Goal: Task Accomplishment & Management: Use online tool/utility

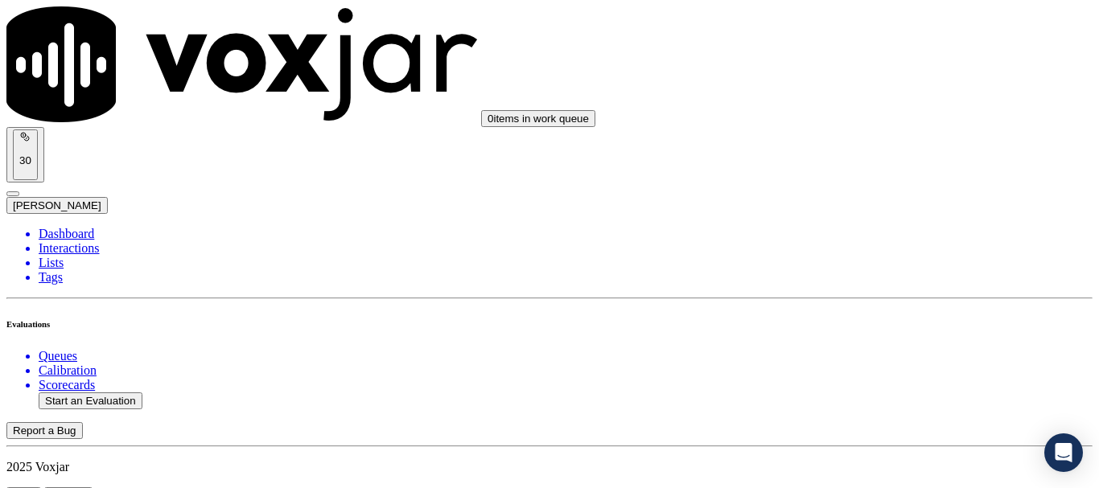
scroll to position [161, 0]
click at [92, 227] on li "Dashboard" at bounding box center [566, 234] width 1054 height 14
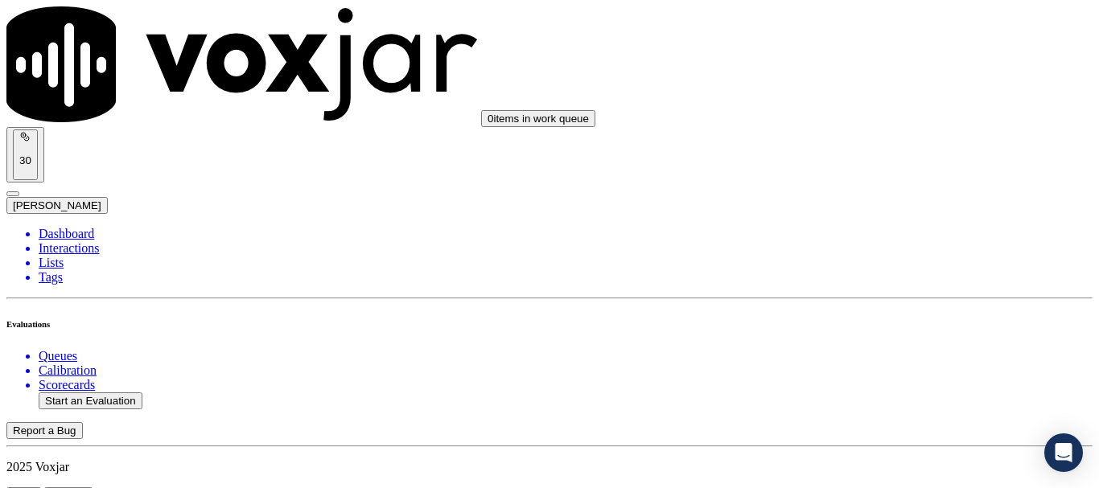
click at [80, 392] on button "Start an Evaluation" at bounding box center [91, 400] width 104 height 17
type input "20250916-151205_2672759887-all.mp3"
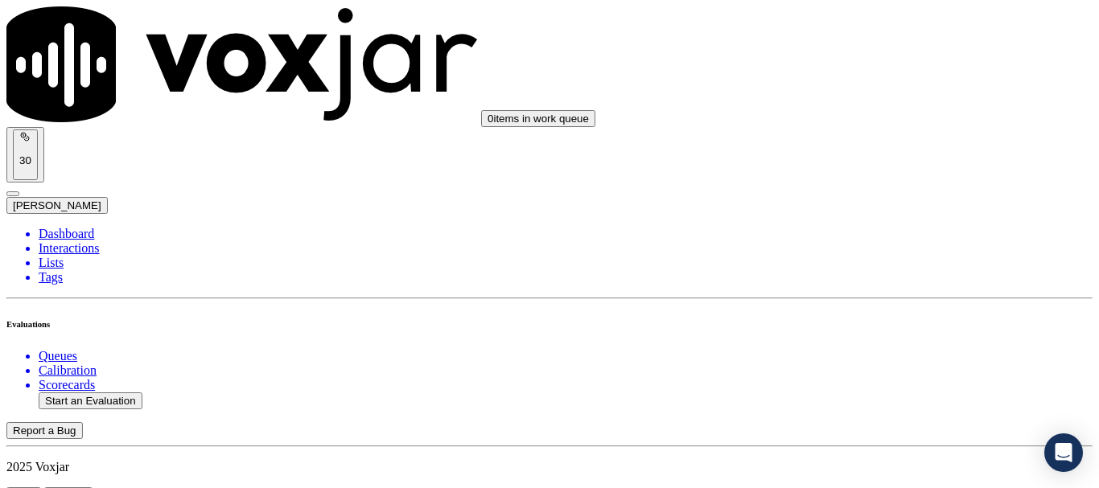
type input "manuel"
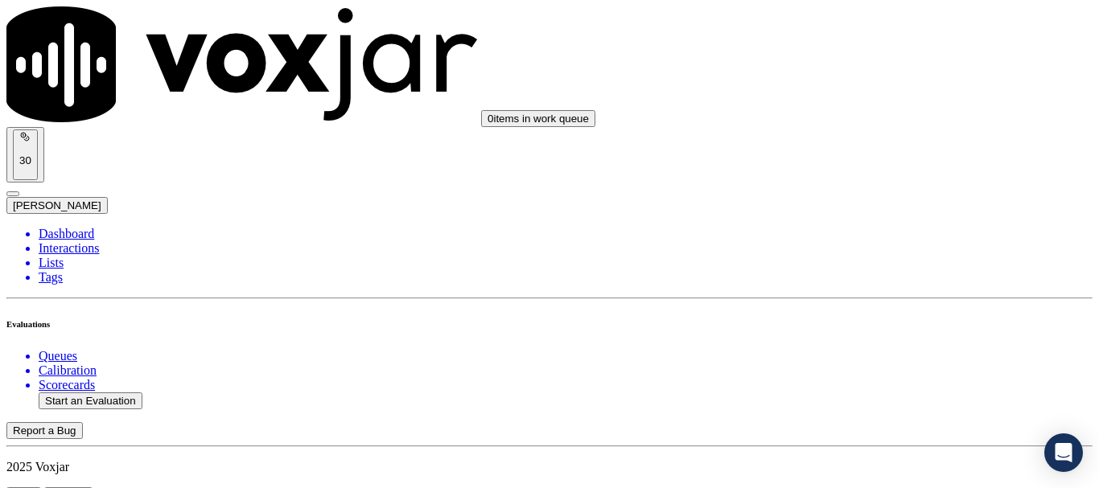
type input "2025-09-16T18:29"
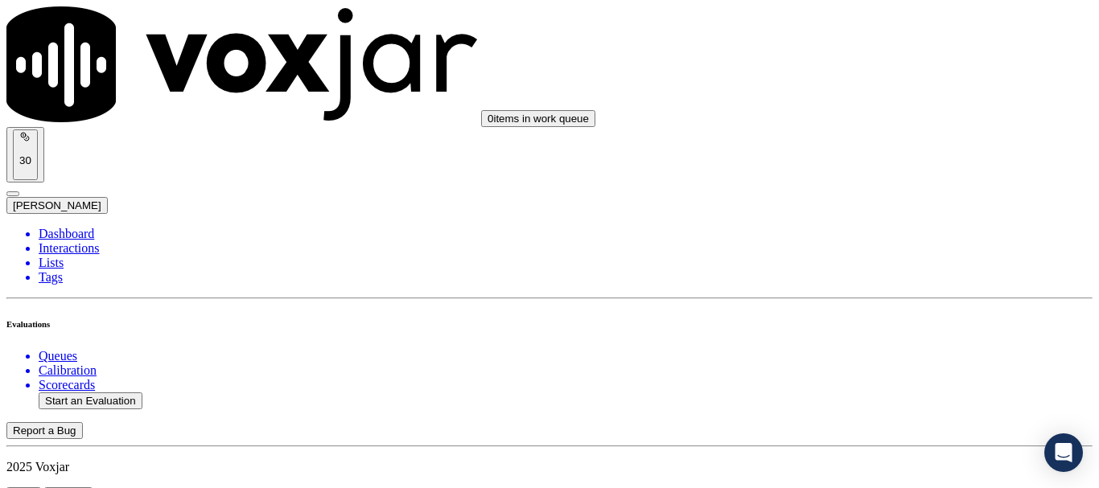
scroll to position [161, 0]
type input "ACY WYNN"
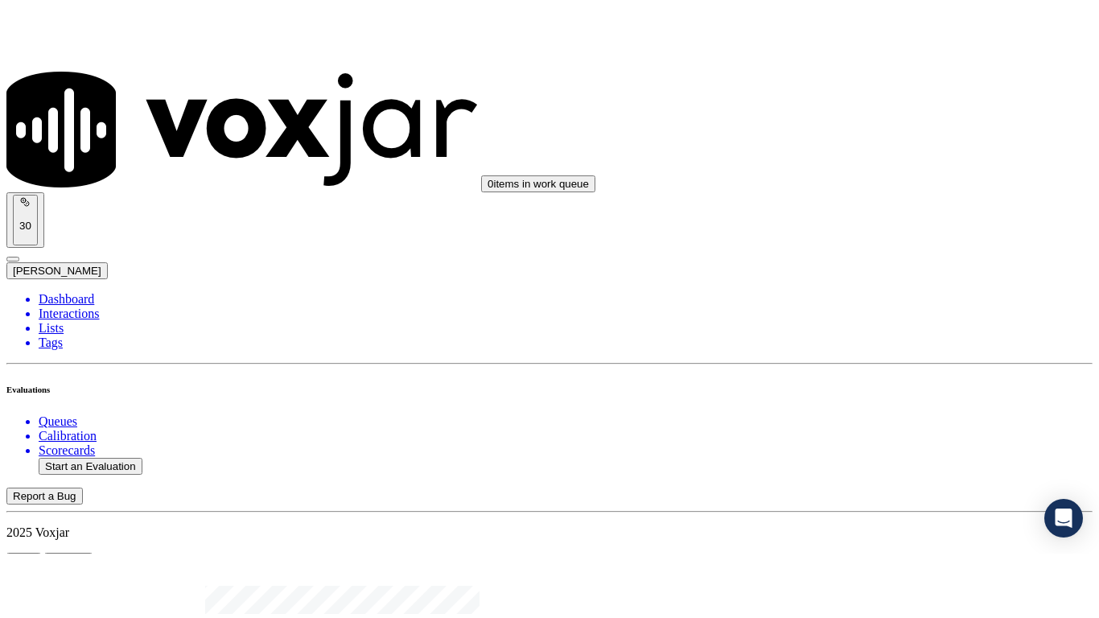
scroll to position [241, 0]
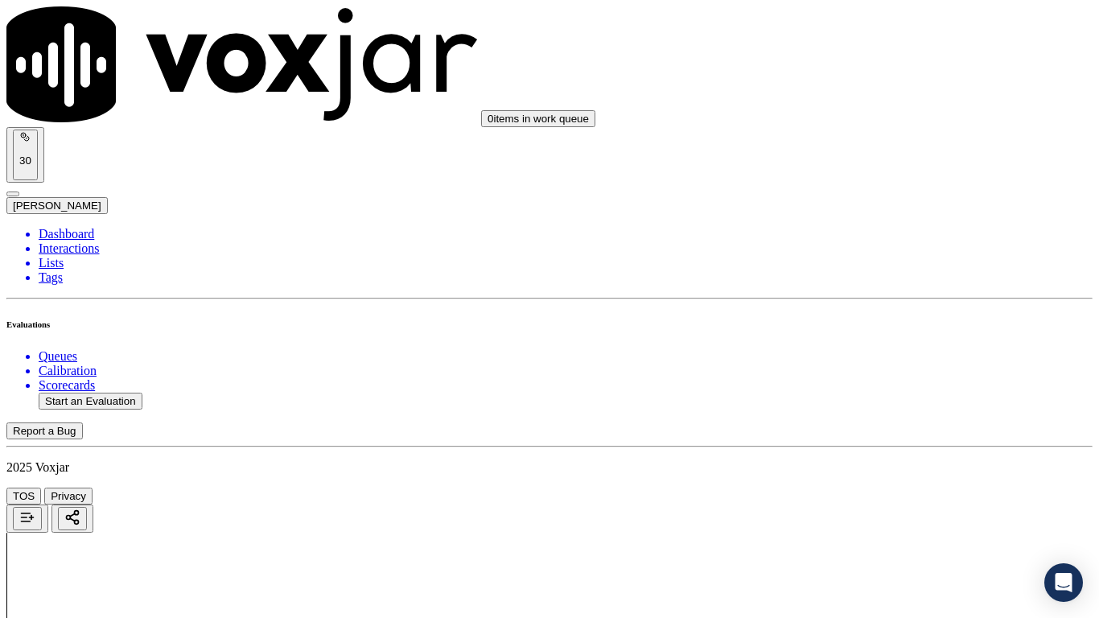
click at [888, 84] on div "Yes" at bounding box center [916, 83] width 204 height 14
click at [874, 313] on div "Yes" at bounding box center [916, 305] width 204 height 14
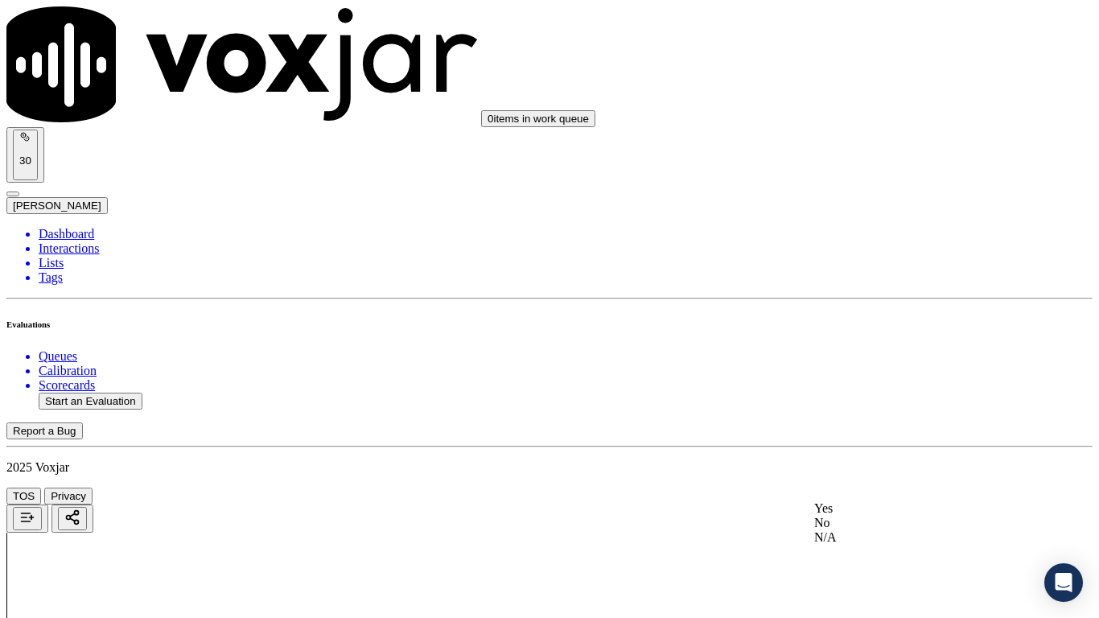
click at [873, 487] on div "Yes" at bounding box center [916, 508] width 204 height 14
drag, startPoint x: 880, startPoint y: 389, endPoint x: 909, endPoint y: 542, distance: 155.5
click at [880, 364] on div "N/A" at bounding box center [916, 357] width 204 height 14
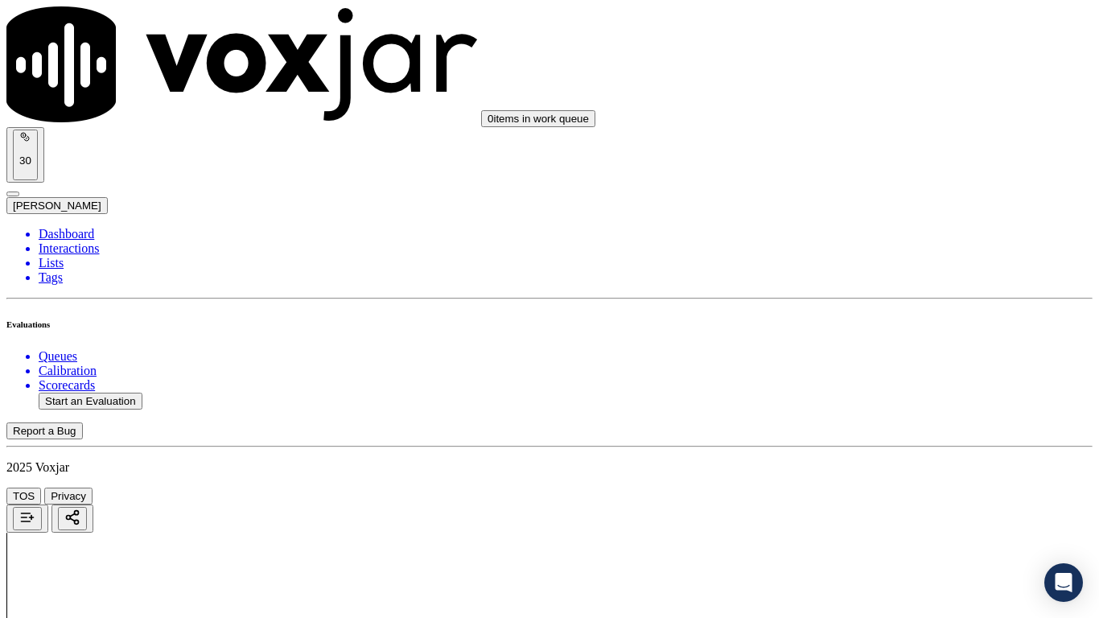
click at [872, 487] on div "N/A" at bounding box center [916, 494] width 204 height 14
click at [856, 74] on div "Yes" at bounding box center [916, 67] width 204 height 14
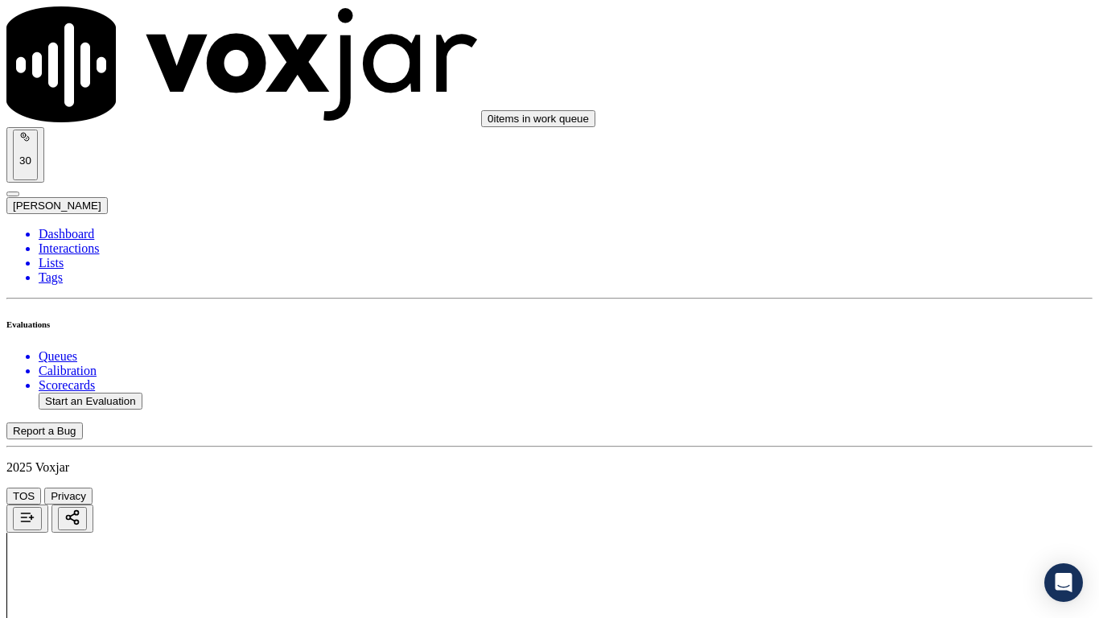
click at [908, 297] on div "Yes" at bounding box center [916, 289] width 204 height 14
click at [887, 487] on div "No" at bounding box center [916, 526] width 204 height 14
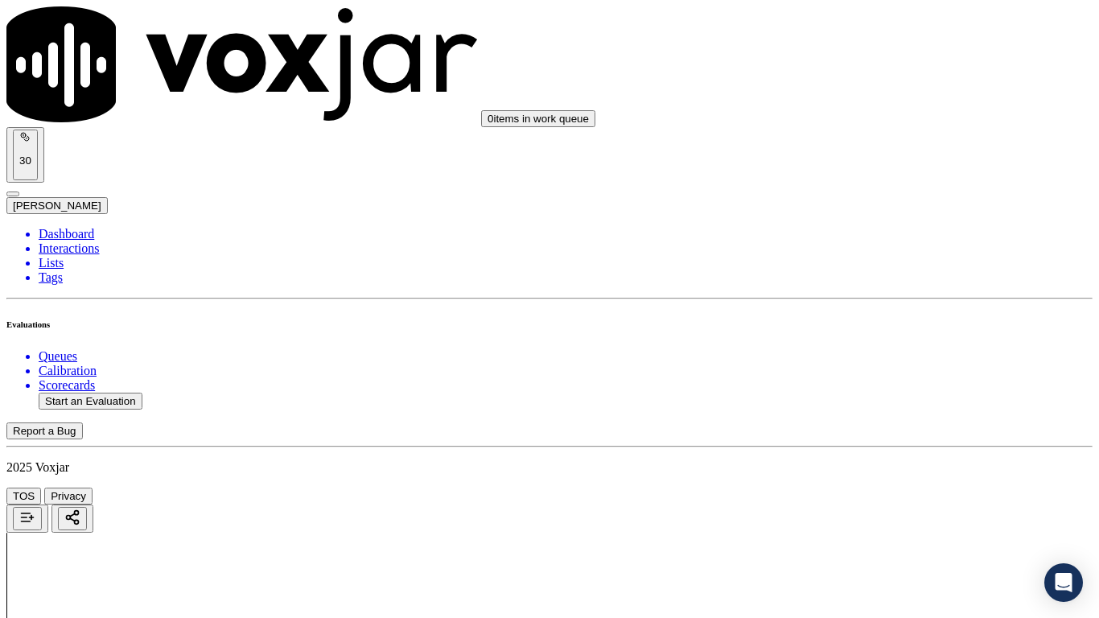
click at [875, 239] on div "Yes" at bounding box center [916, 231] width 204 height 14
click at [866, 117] on div "Yes" at bounding box center [916, 109] width 204 height 14
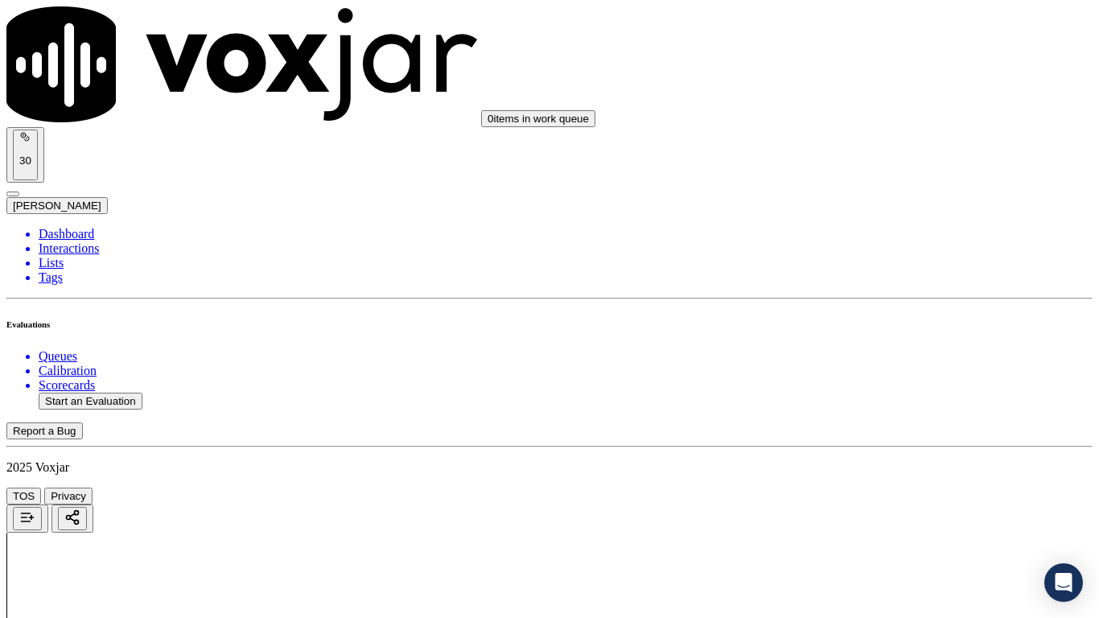
click at [869, 437] on div "Yes" at bounding box center [916, 429] width 204 height 14
click at [878, 389] on div "Yes" at bounding box center [916, 386] width 204 height 14
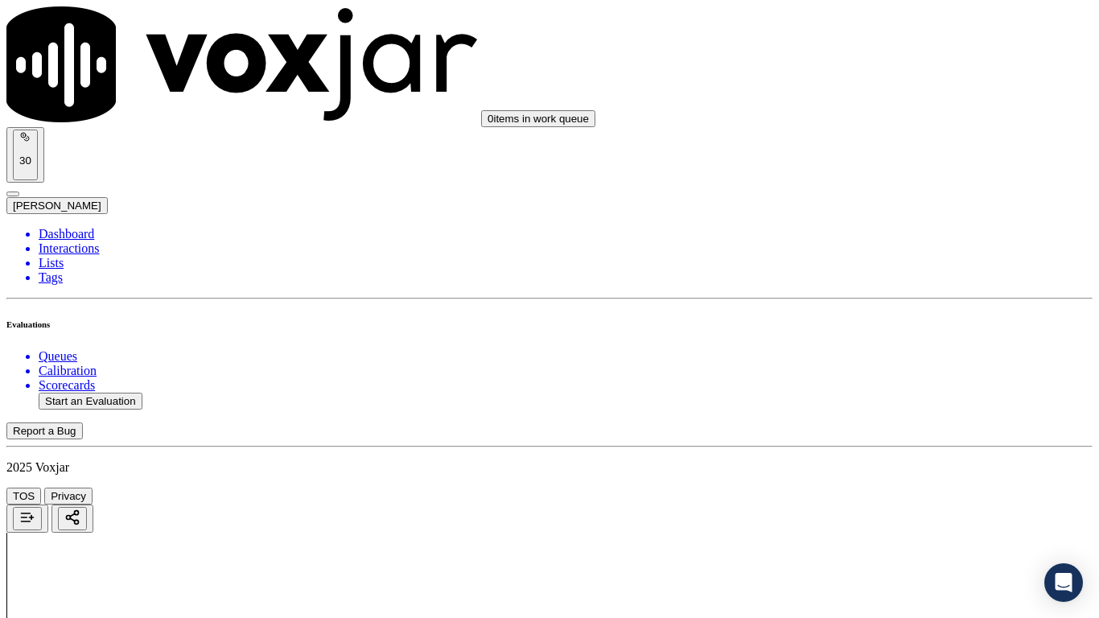
scroll to position [2734, 0]
click at [871, 191] on div "Yes" at bounding box center [916, 183] width 204 height 14
click at [889, 393] on div "Yes" at bounding box center [916, 386] width 204 height 14
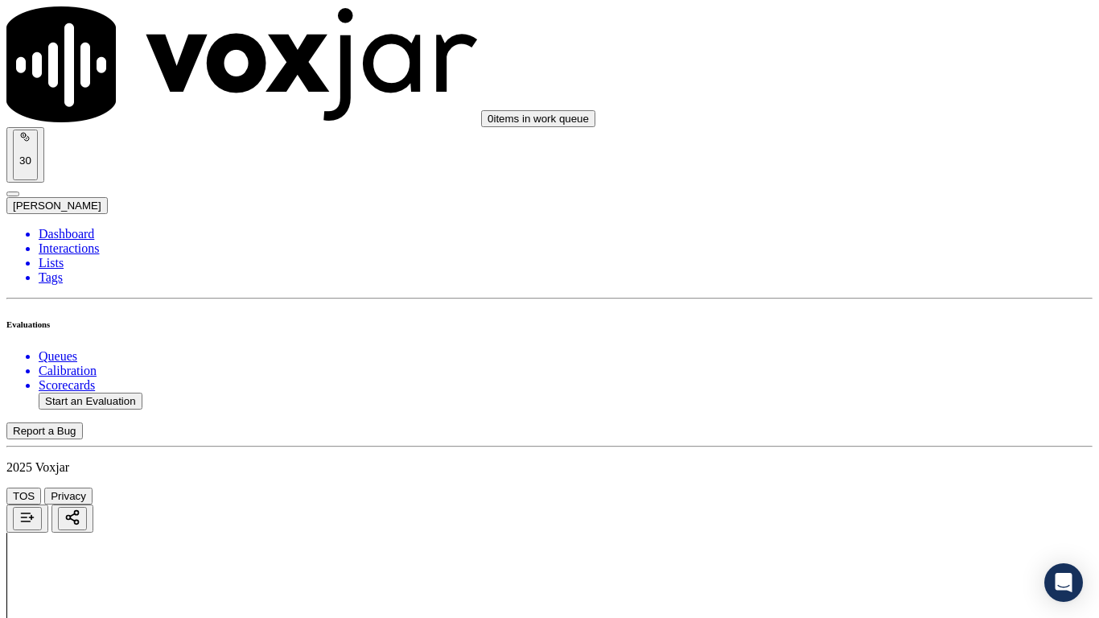
click at [864, 472] on div "Yes" at bounding box center [916, 465] width 204 height 14
click at [874, 236] on div "Yes" at bounding box center [916, 228] width 204 height 14
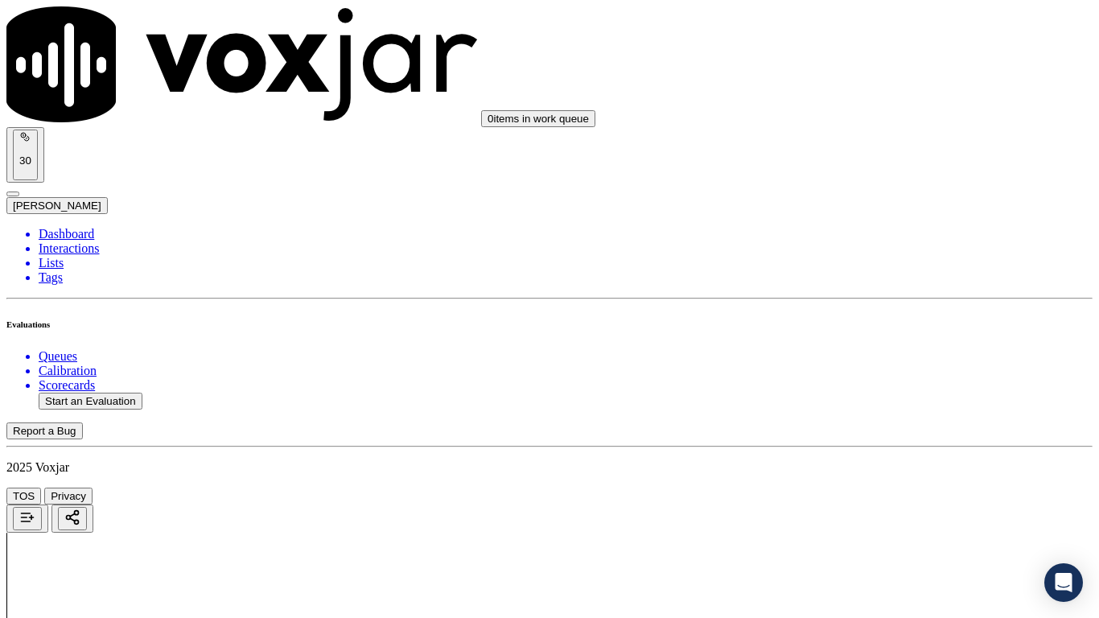
click at [877, 458] on div "Yes" at bounding box center [916, 450] width 204 height 14
click at [865, 114] on div "Yes" at bounding box center [916, 109] width 204 height 14
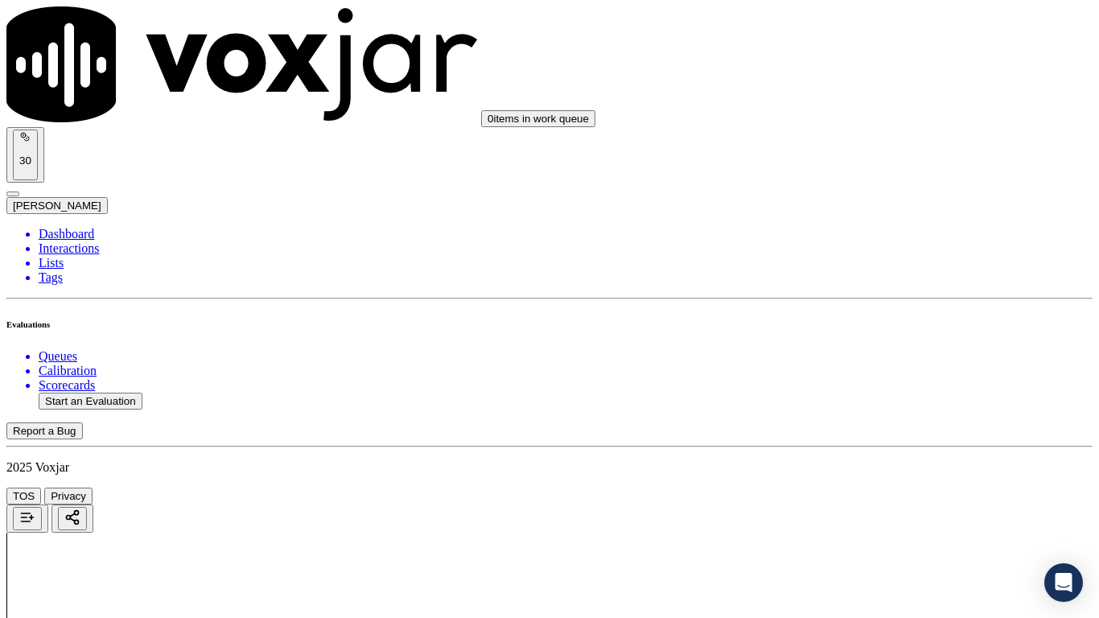
click at [890, 319] on div "Yes" at bounding box center [916, 312] width 204 height 14
click at [866, 481] on div "Yes" at bounding box center [916, 476] width 204 height 14
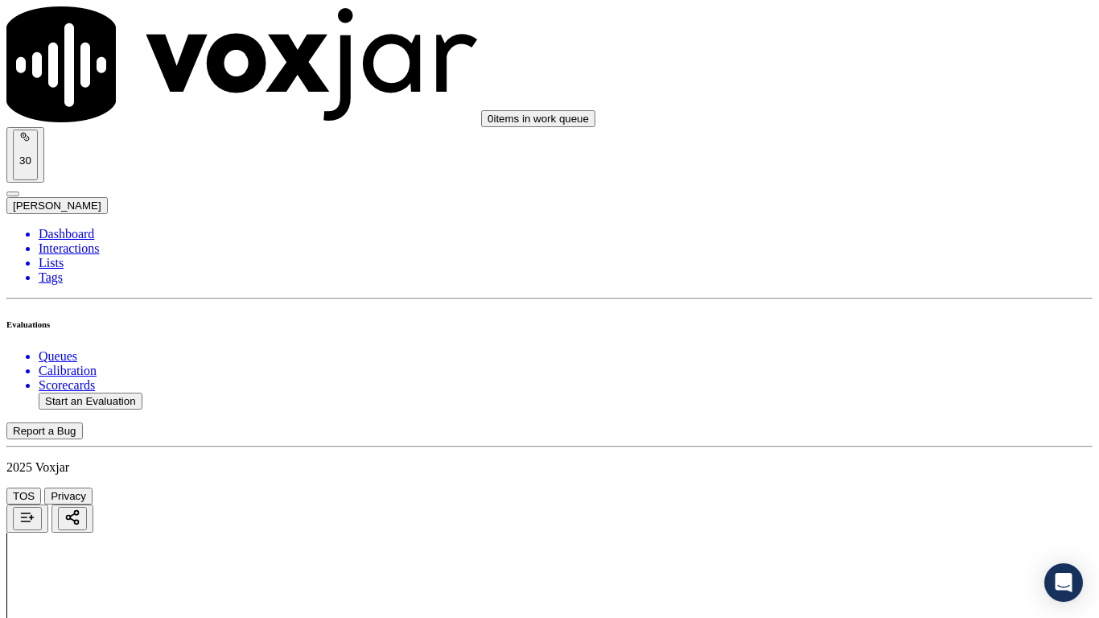
click at [869, 327] on div "Yes" at bounding box center [916, 320] width 204 height 14
click at [869, 423] on div "Yes" at bounding box center [916, 418] width 204 height 14
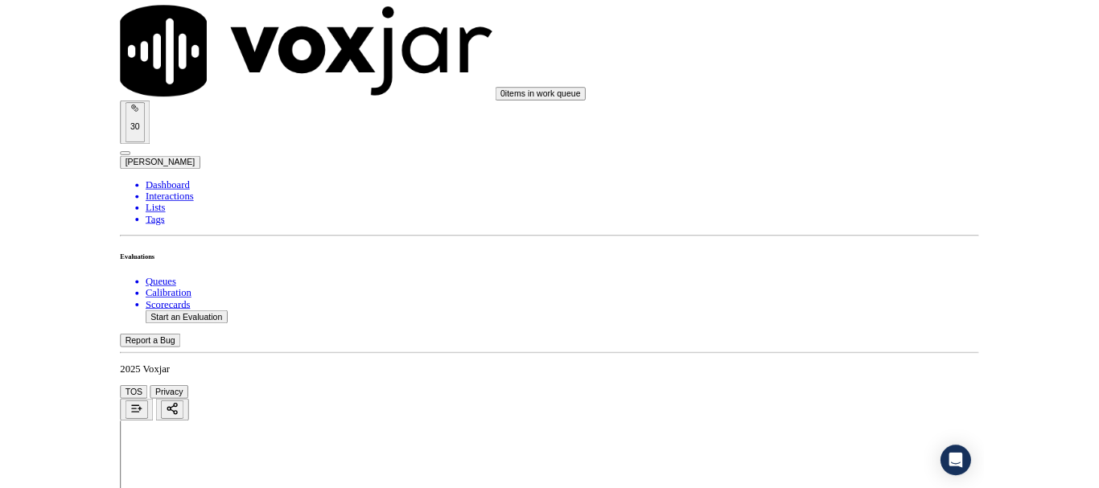
scroll to position [4450, 0]
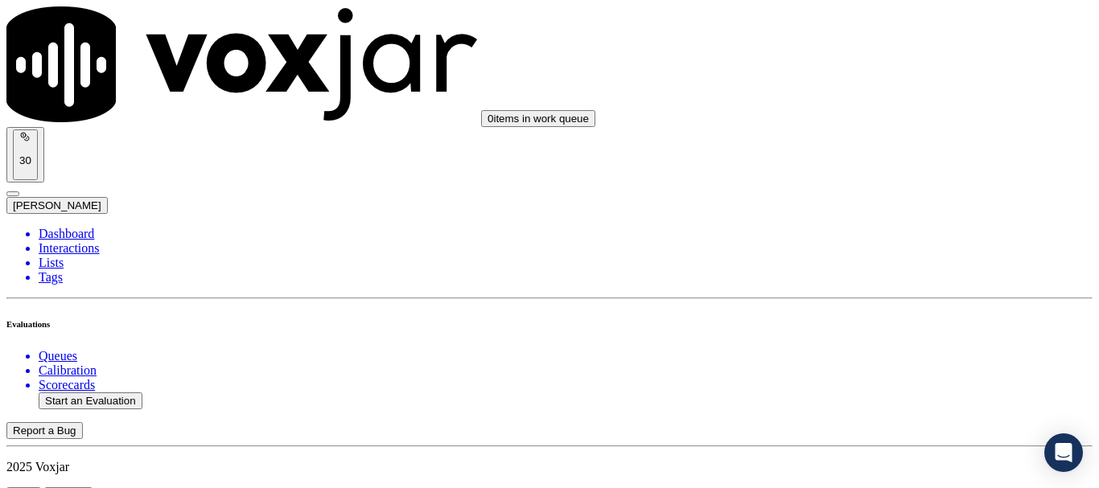
click at [114, 392] on button "Start an Evaluation" at bounding box center [91, 400] width 104 height 17
type input "20250916-142839_7249444205-all.mp3"
type input "manuel"
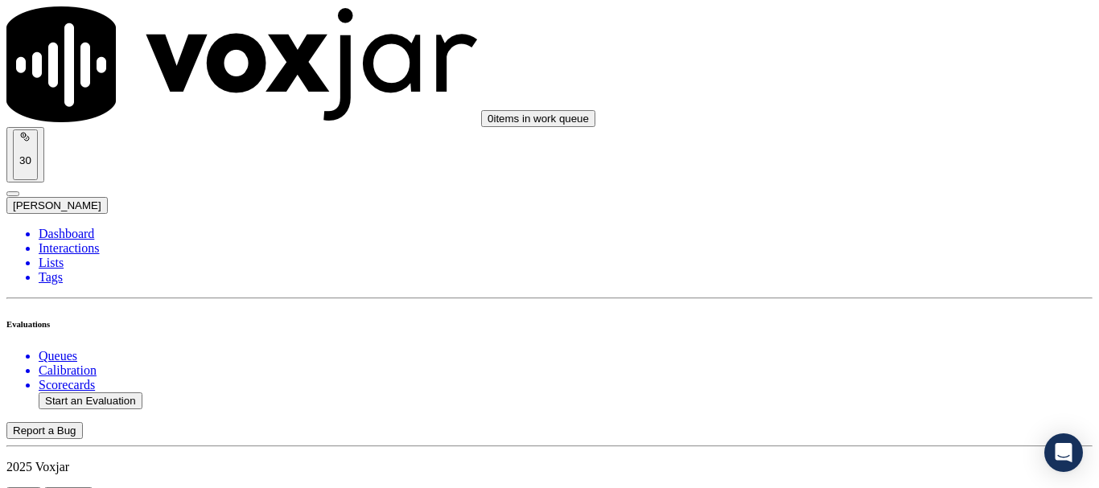
drag, startPoint x: 565, startPoint y: 195, endPoint x: 827, endPoint y: 232, distance: 264.7
type input "2025-09-16T18:41"
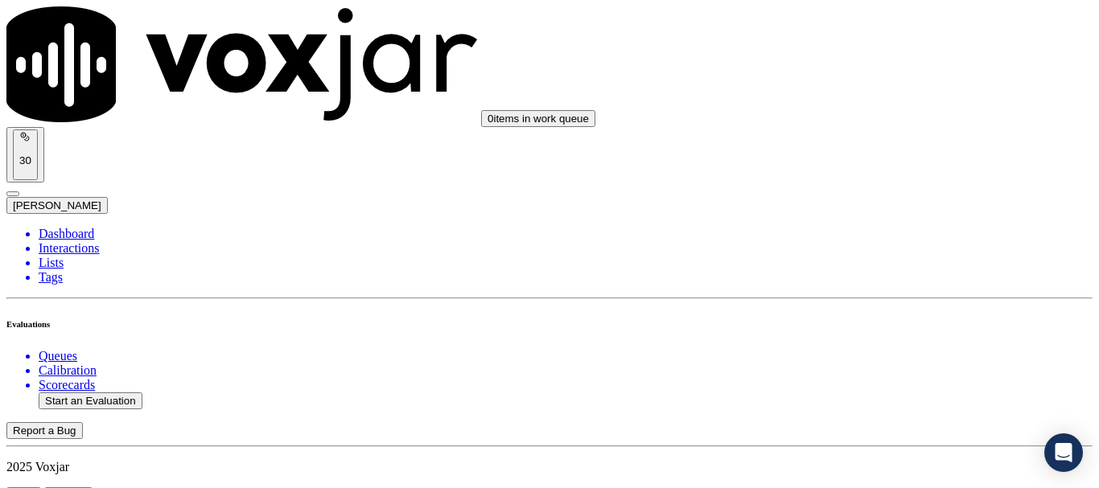
scroll to position [141, 0]
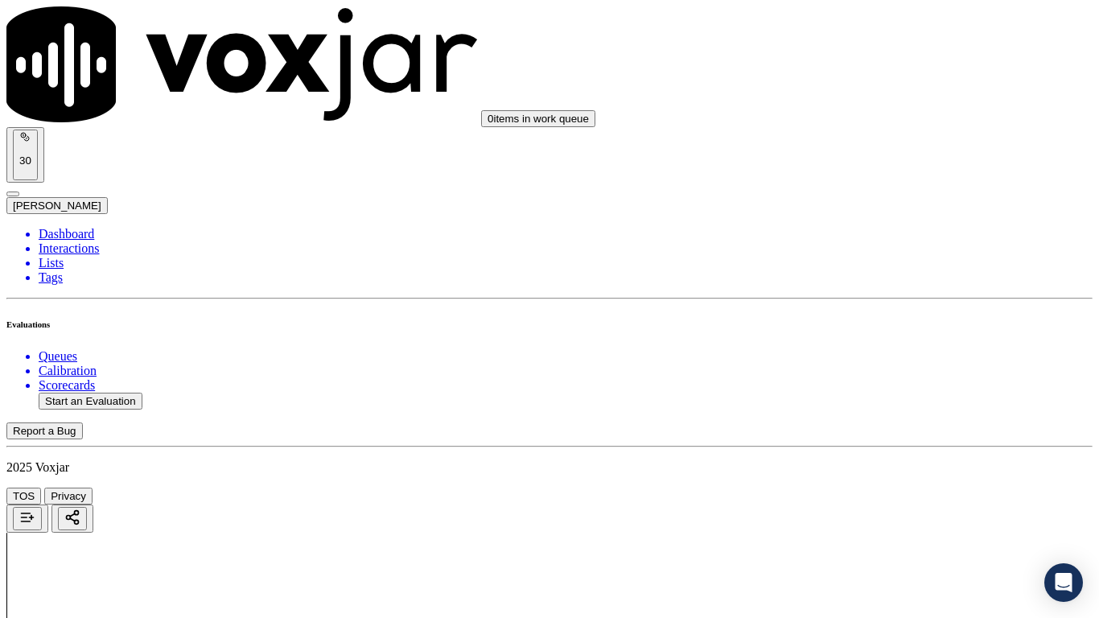
drag, startPoint x: 613, startPoint y: 569, endPoint x: 634, endPoint y: 585, distance: 26.4
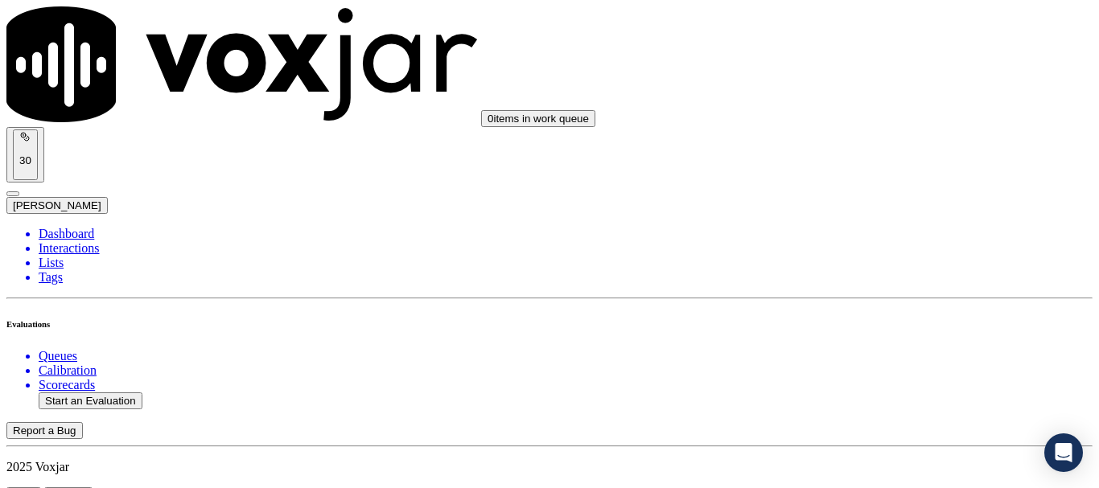
scroll to position [241, 0]
paste input "Kelly E Montgomery"
type input "Kelly E Montgomery"
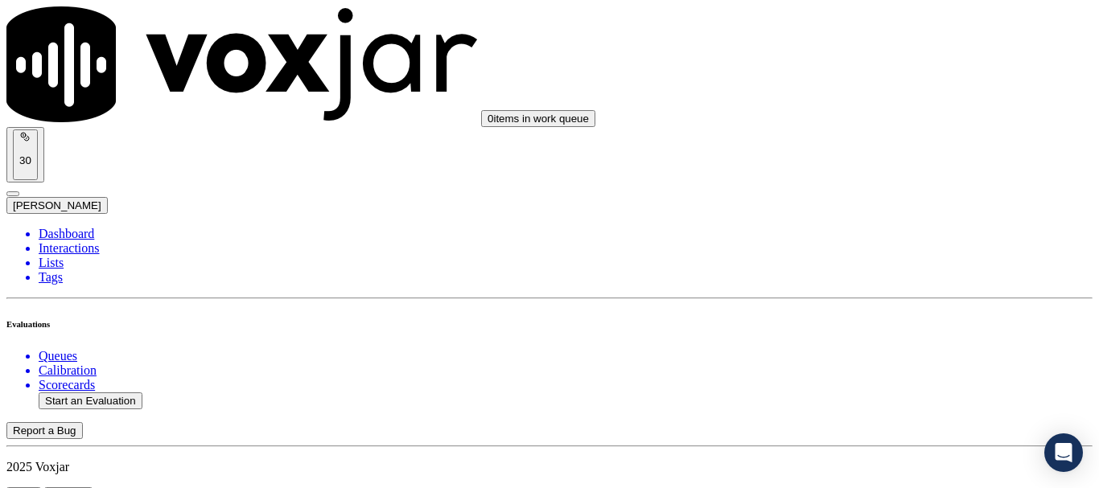
drag, startPoint x: 713, startPoint y: 465, endPoint x: 891, endPoint y: 372, distance: 200.7
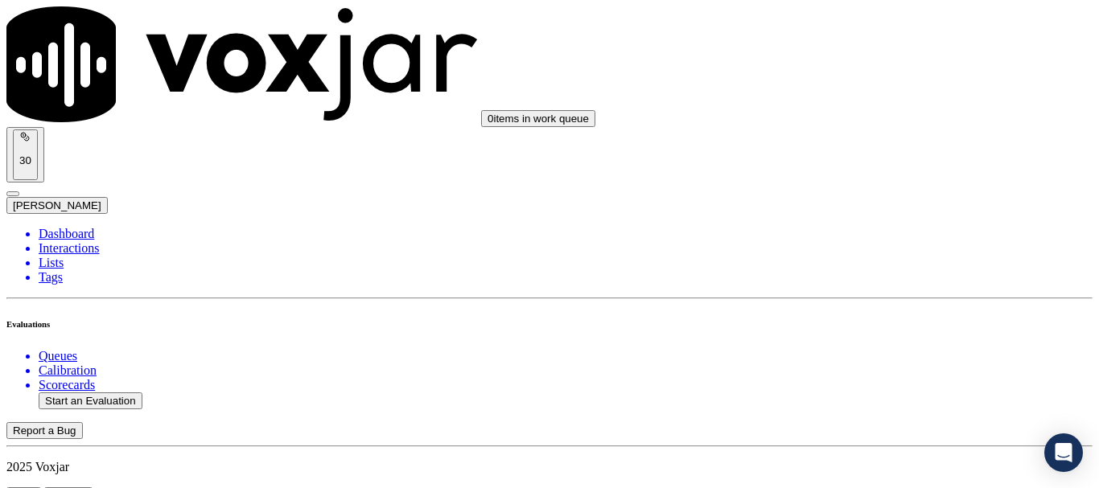
click at [871, 327] on div "Yes" at bounding box center [916, 325] width 204 height 14
click at [852, 67] on div "Yes" at bounding box center [916, 64] width 204 height 14
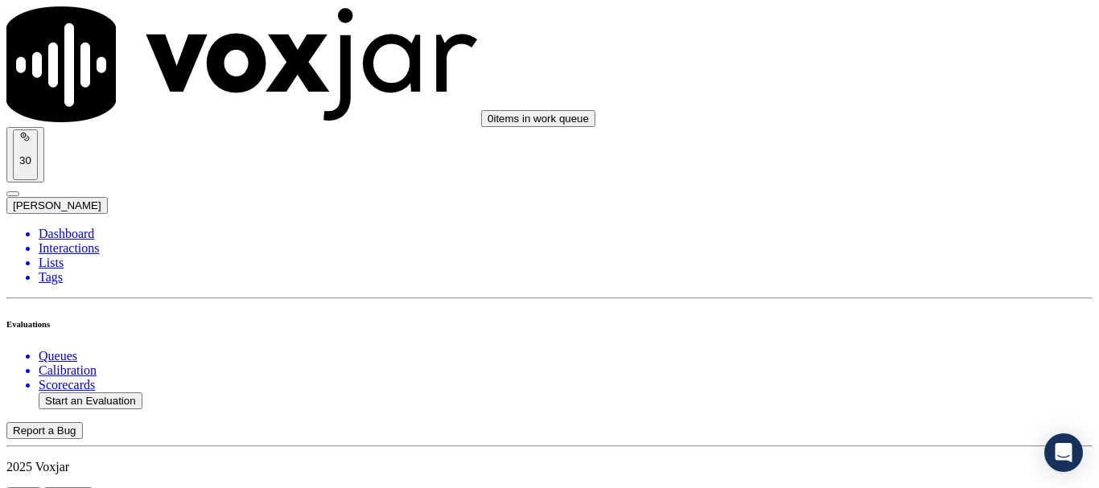
click at [900, 271] on div "Yes" at bounding box center [916, 267] width 204 height 14
click at [881, 123] on div "N/A" at bounding box center [916, 116] width 204 height 14
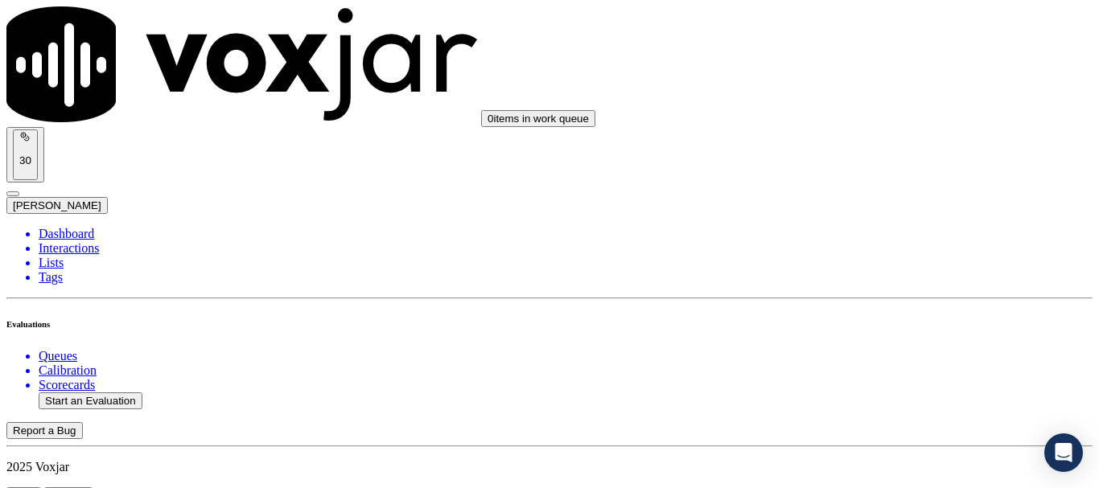
click at [888, 384] on div "N/A" at bounding box center [916, 376] width 204 height 14
click at [852, 75] on div "Yes" at bounding box center [916, 67] width 204 height 14
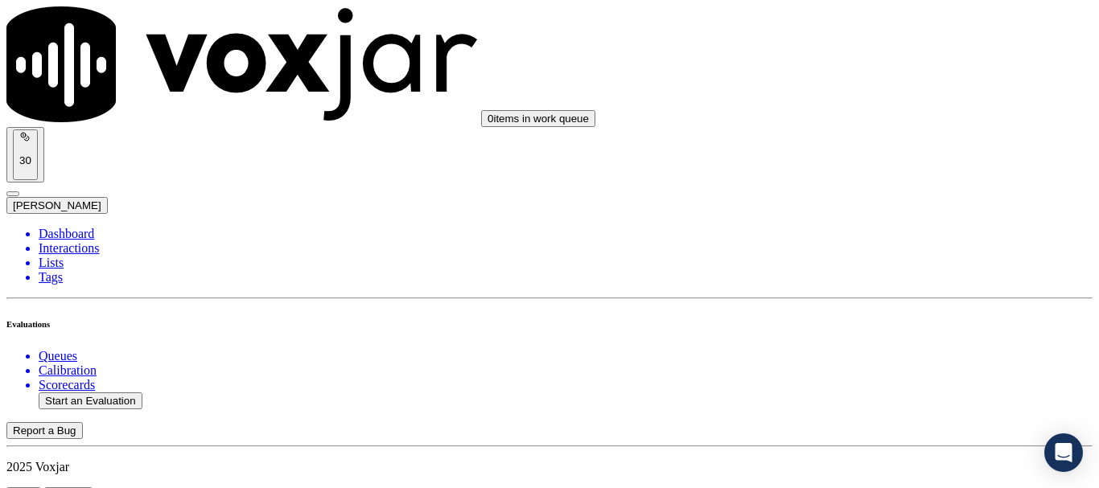
click at [893, 294] on div "Yes" at bounding box center [916, 289] width 204 height 14
click at [857, 117] on div "Yes" at bounding box center [916, 109] width 204 height 14
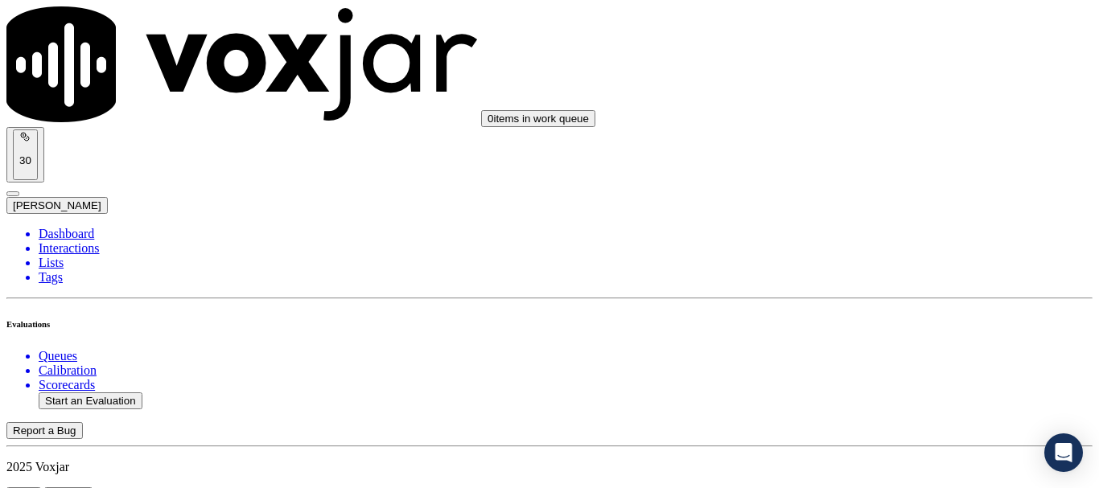
click at [889, 319] on div "Yes" at bounding box center [916, 312] width 204 height 14
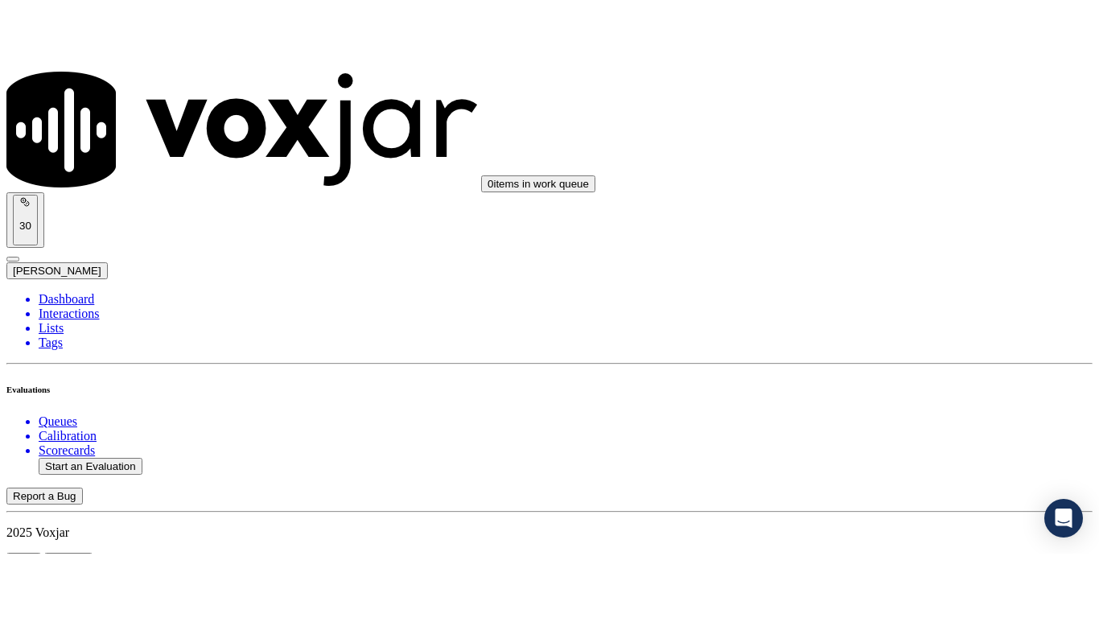
scroll to position [2011, 0]
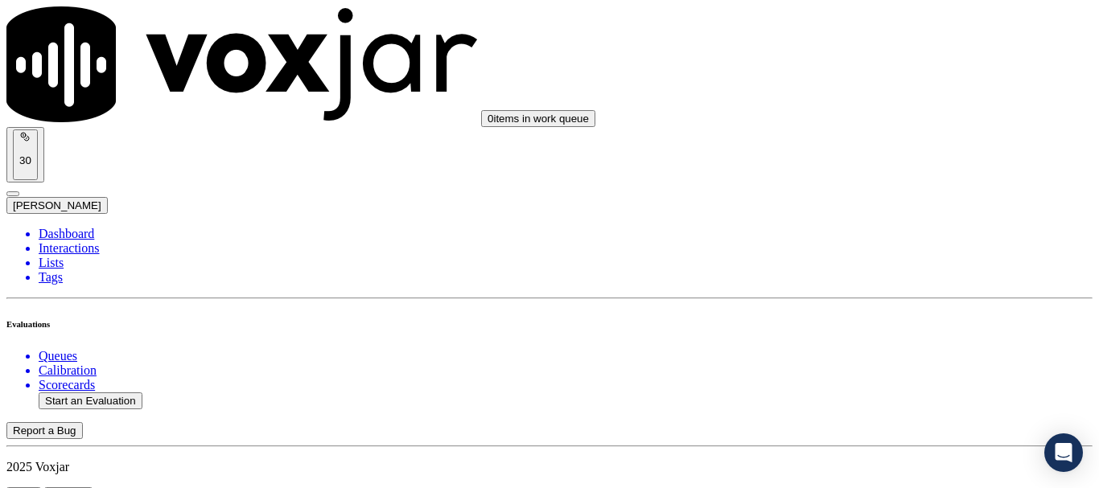
click at [891, 319] on div "Yes" at bounding box center [916, 312] width 204 height 14
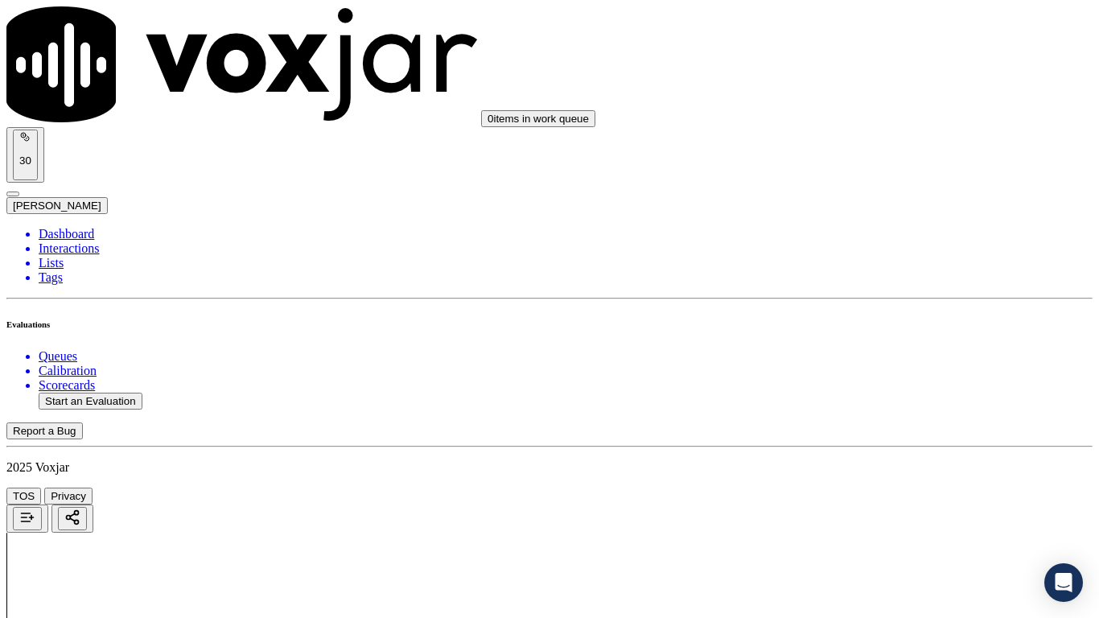
scroll to position [2573, 0]
click at [885, 72] on div "Yes" at bounding box center [916, 64] width 204 height 14
click at [860, 351] on div "Yes" at bounding box center [916, 344] width 204 height 14
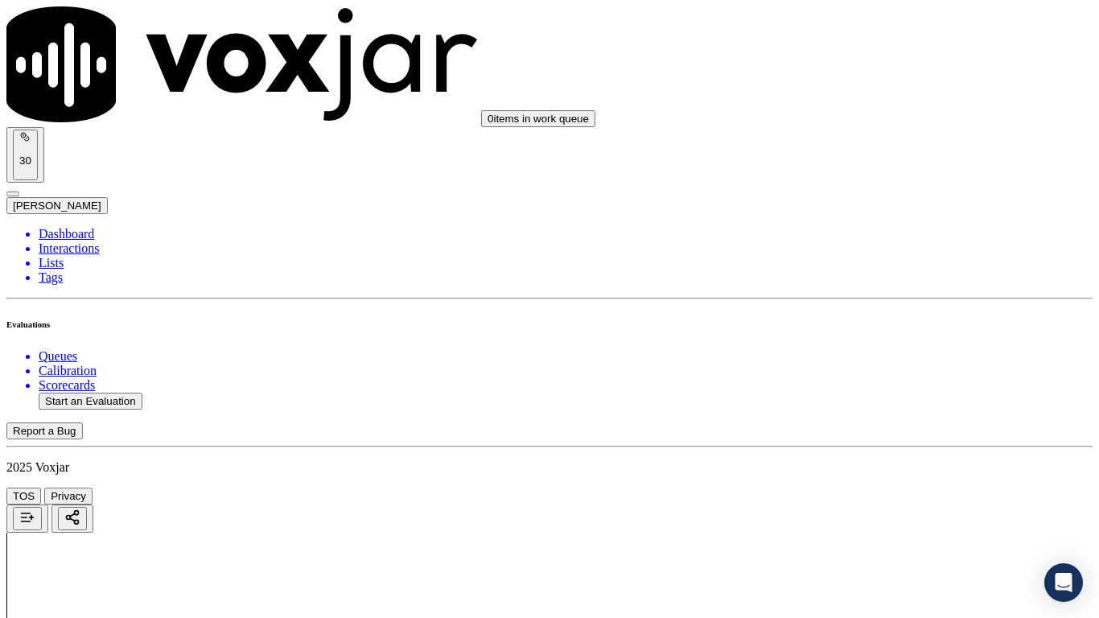
click at [858, 430] on div "Yes" at bounding box center [916, 423] width 204 height 14
click at [867, 274] on div "Yes" at bounding box center [916, 267] width 204 height 14
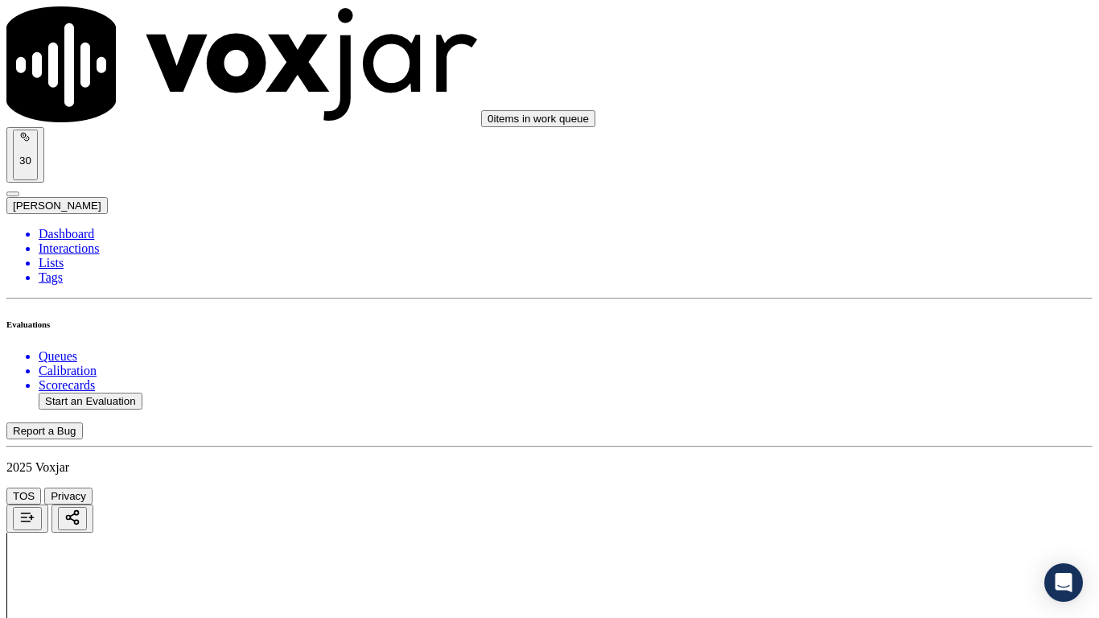
click at [905, 477] on div "Yes" at bounding box center [916, 469] width 204 height 14
click at [873, 297] on div "Yes" at bounding box center [916, 289] width 204 height 14
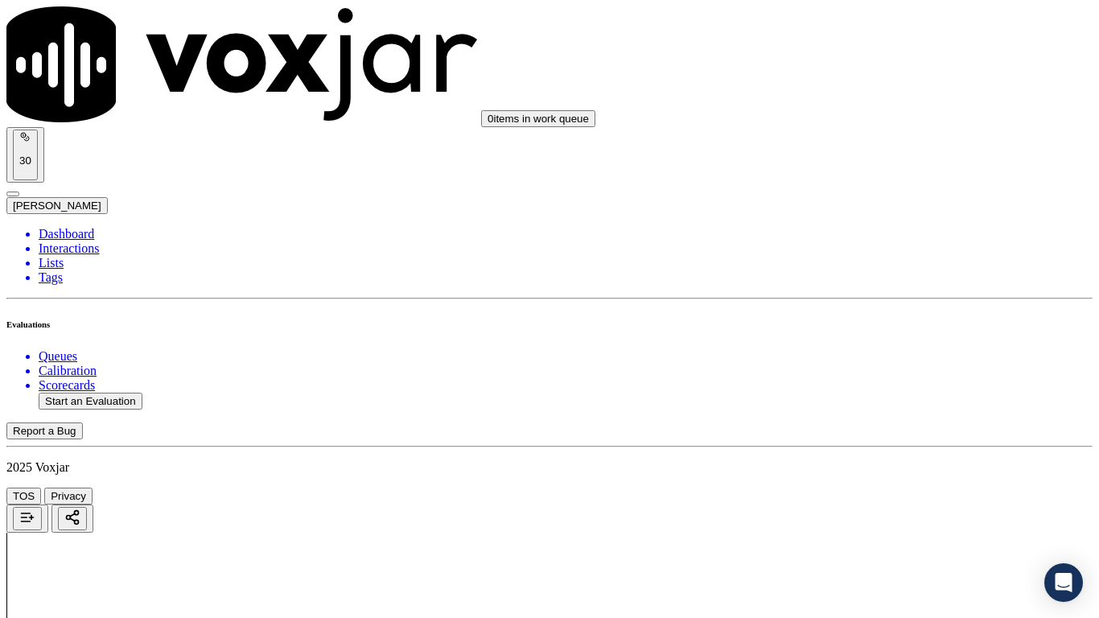
click at [884, 487] on div "Yes" at bounding box center [916, 511] width 204 height 14
click at [858, 232] on div "Yes" at bounding box center [916, 231] width 204 height 14
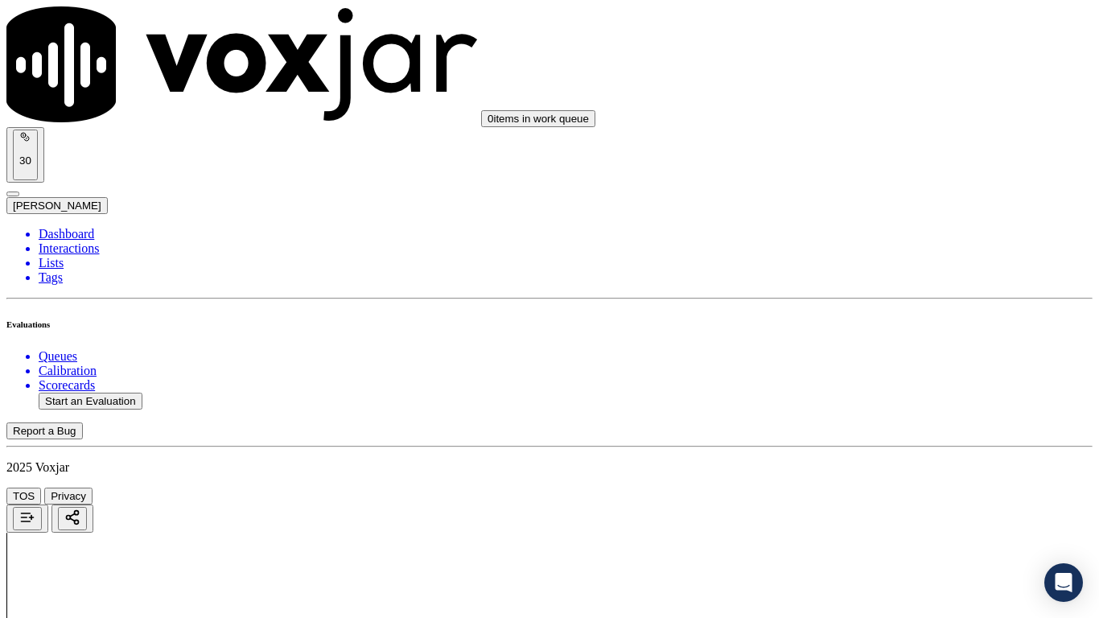
drag, startPoint x: 889, startPoint y: 488, endPoint x: 889, endPoint y: 499, distance: 11.3
click at [879, 487] on div "Yes" at bounding box center [916, 519] width 204 height 14
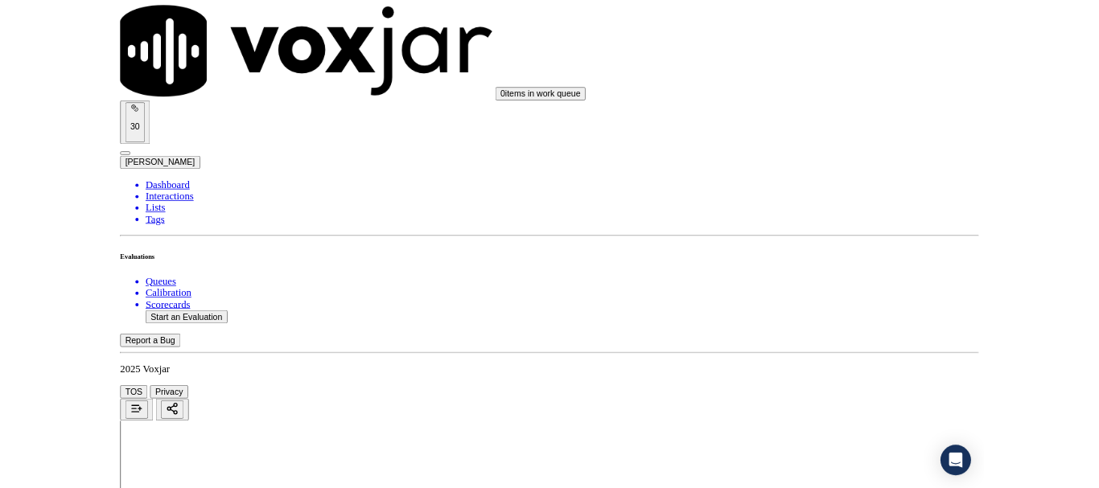
scroll to position [4423, 0]
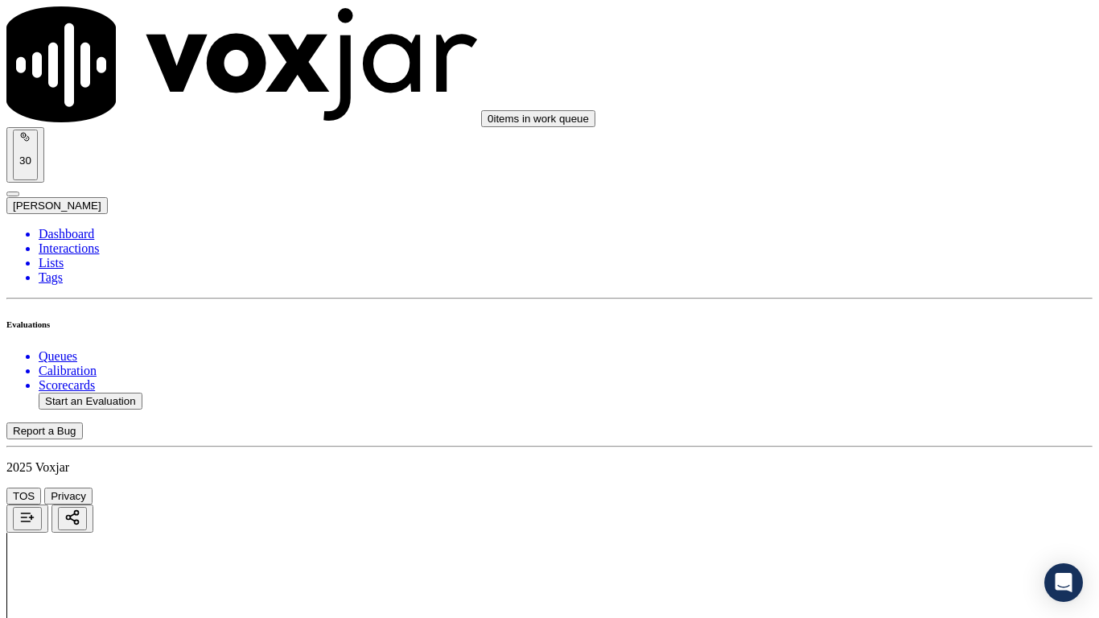
drag, startPoint x: 873, startPoint y: 208, endPoint x: 877, endPoint y: 224, distance: 15.8
click at [881, 247] on div "Yes" at bounding box center [916, 239] width 204 height 14
click at [894, 468] on div "Yes" at bounding box center [916, 461] width 204 height 14
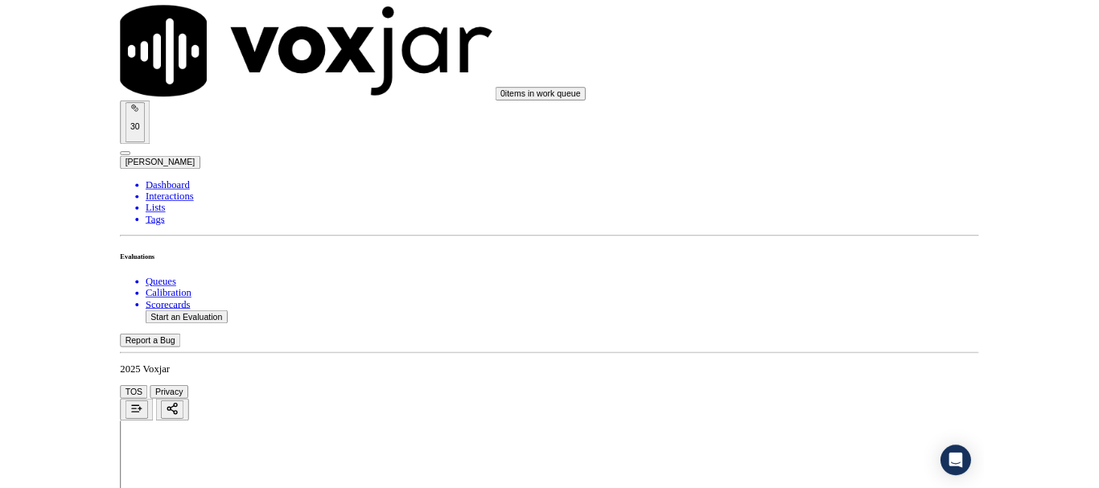
scroll to position [241, 0]
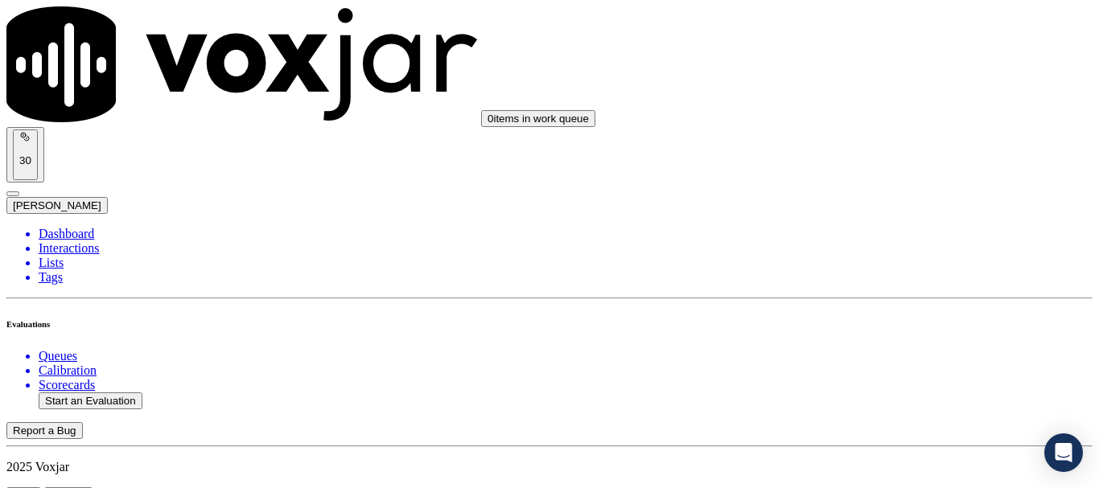
click at [97, 392] on button "Start an Evaluation" at bounding box center [91, 400] width 104 height 17
type input "20250916-164636_2676789787-all.mp3"
type input "manuel"
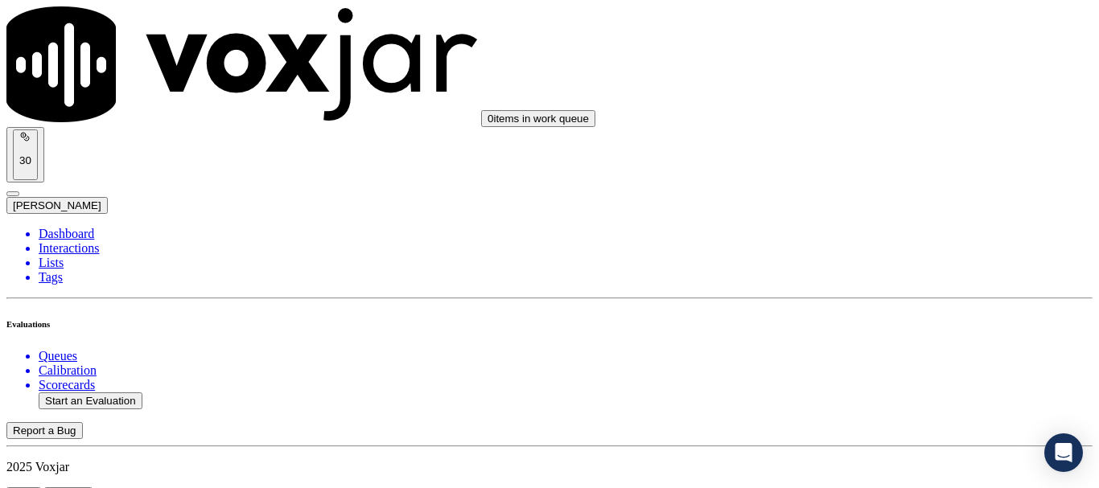
type input "2025-09-16T19:12"
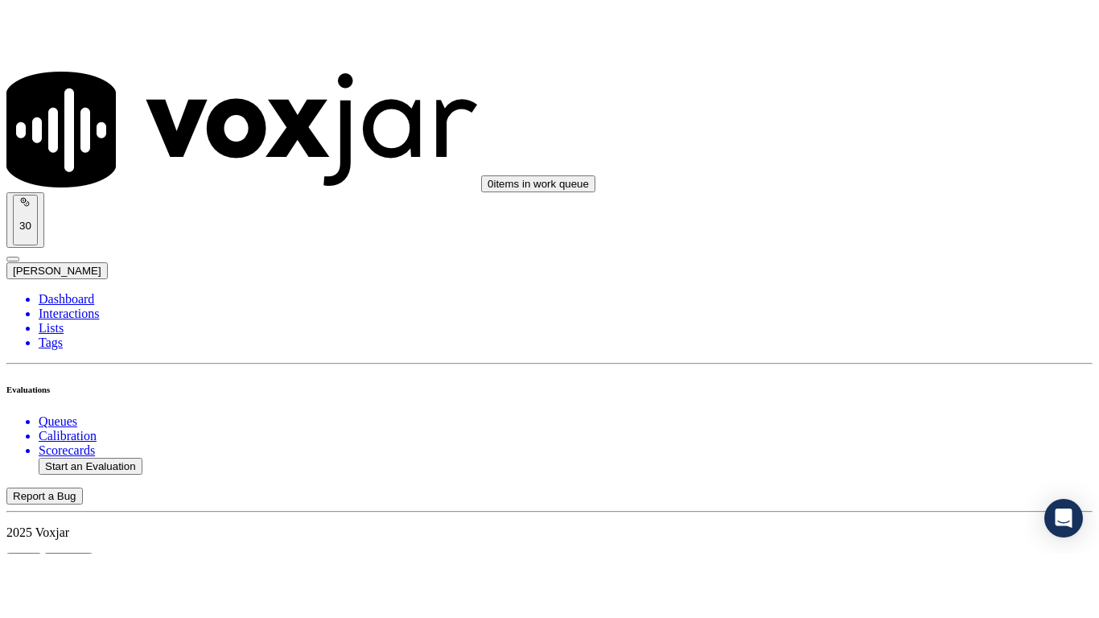
scroll to position [141, 0]
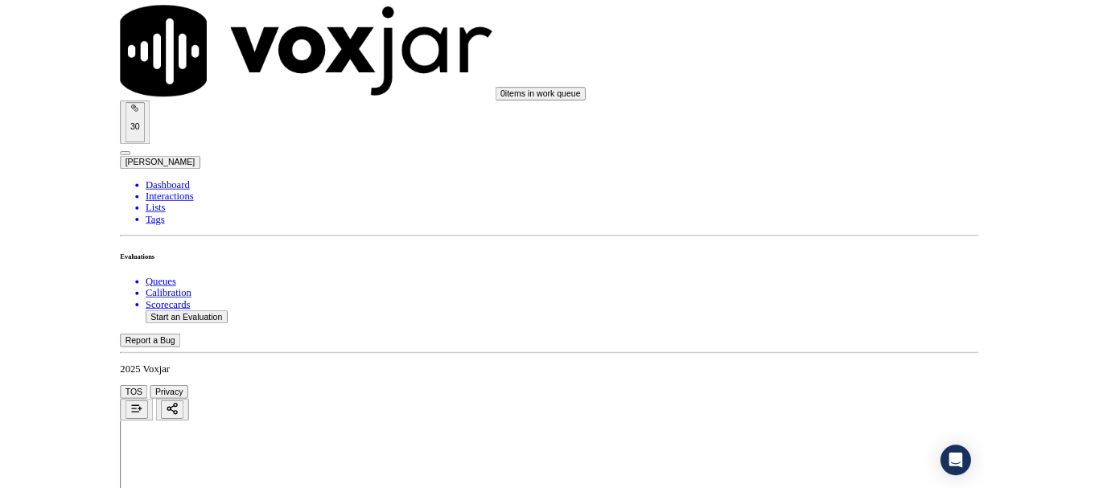
scroll to position [241, 0]
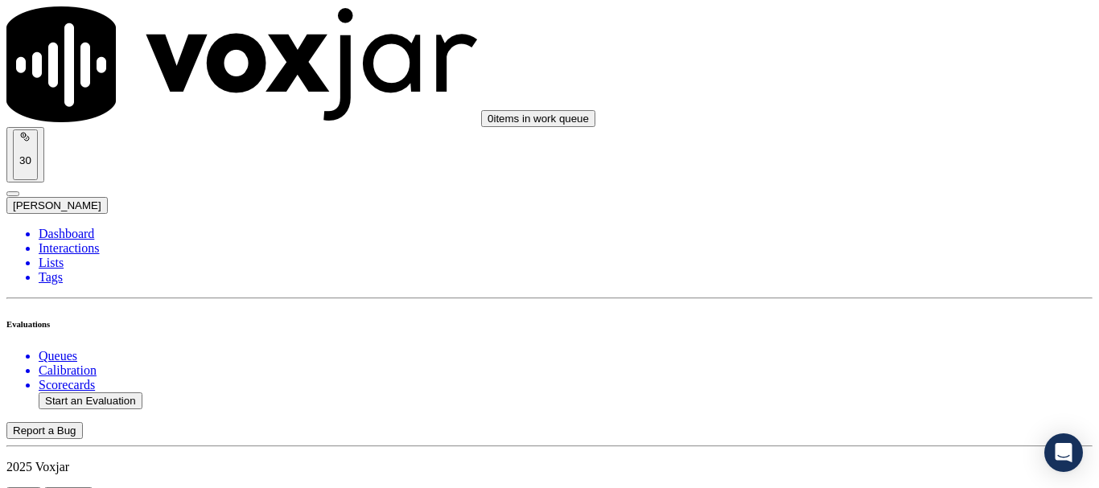
scroll to position [161, 0]
type input "JAMES LEWIS"
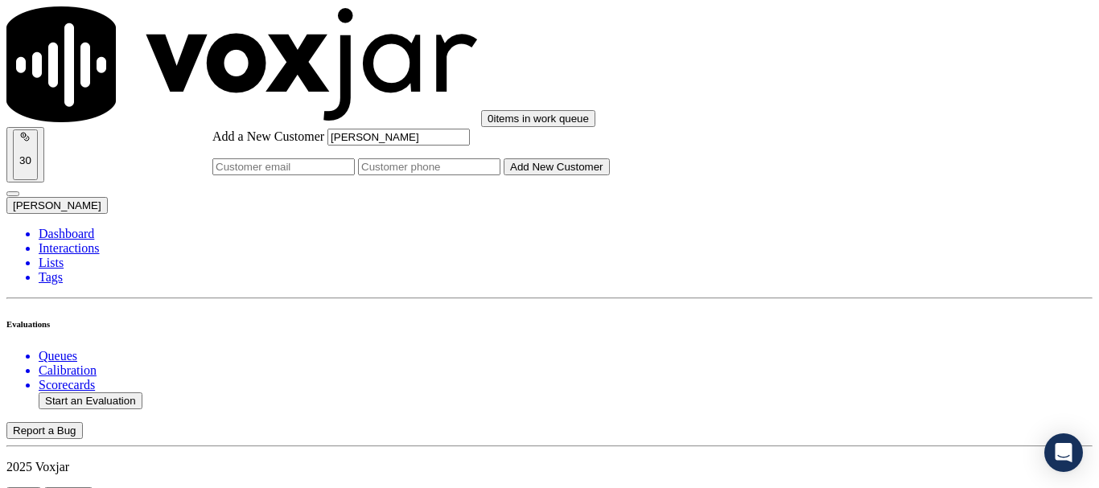
type input "JAMES LEWIS"
drag, startPoint x: 615, startPoint y: 252, endPoint x: 621, endPoint y: 259, distance: 9.2
click at [500, 175] on input "Add a New Customer" at bounding box center [429, 166] width 142 height 17
paste input "2676789787"
paste input "2679972352"
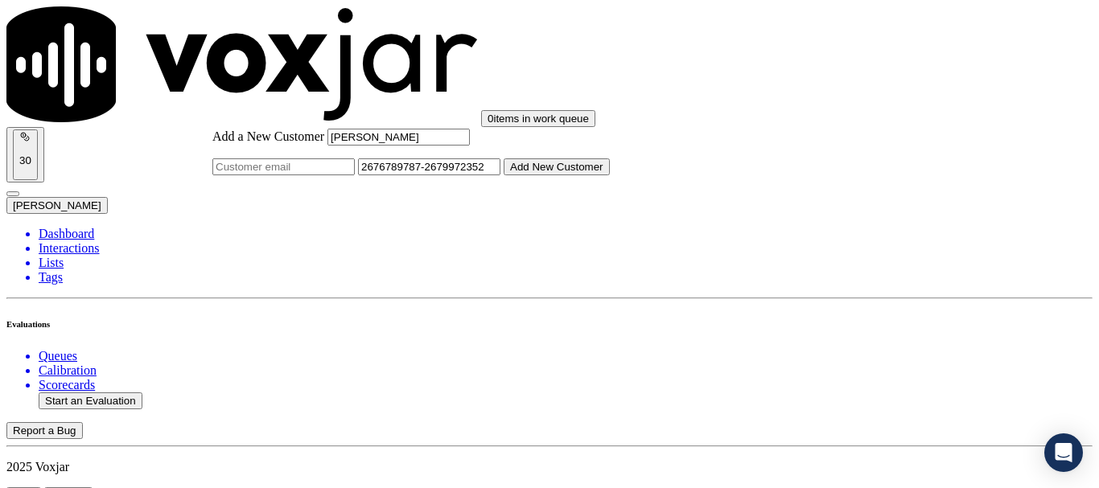
type input "2676789787-2679972352"
click at [610, 175] on button "Add New Customer" at bounding box center [556, 166] width 106 height 17
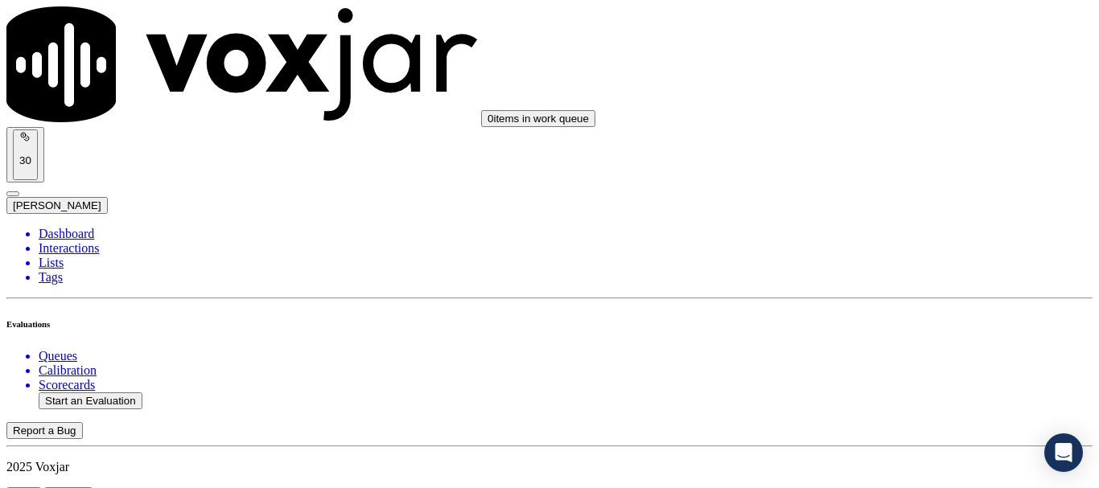
drag, startPoint x: 421, startPoint y: 174, endPoint x: 775, endPoint y: 403, distance: 422.3
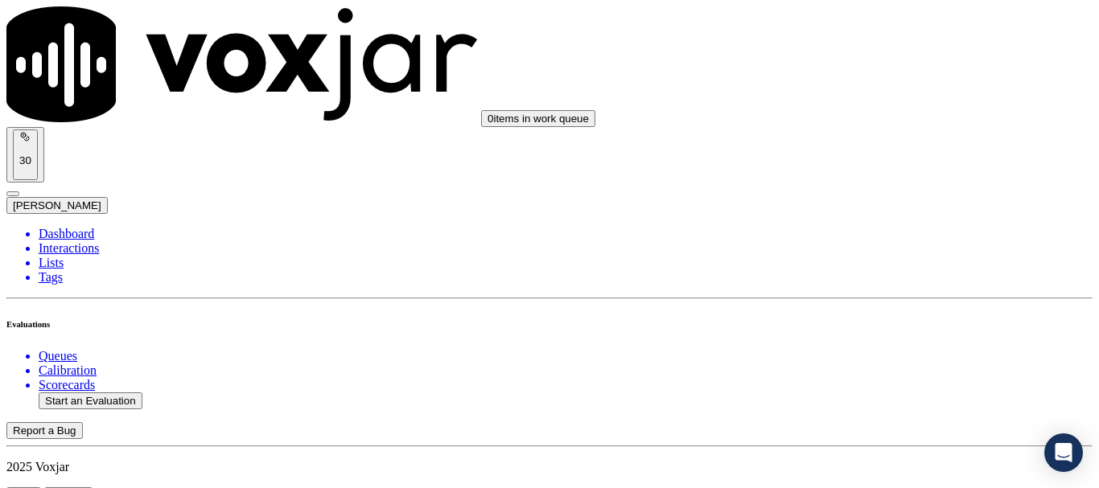
click at [892, 332] on div "Yes" at bounding box center [916, 325] width 204 height 14
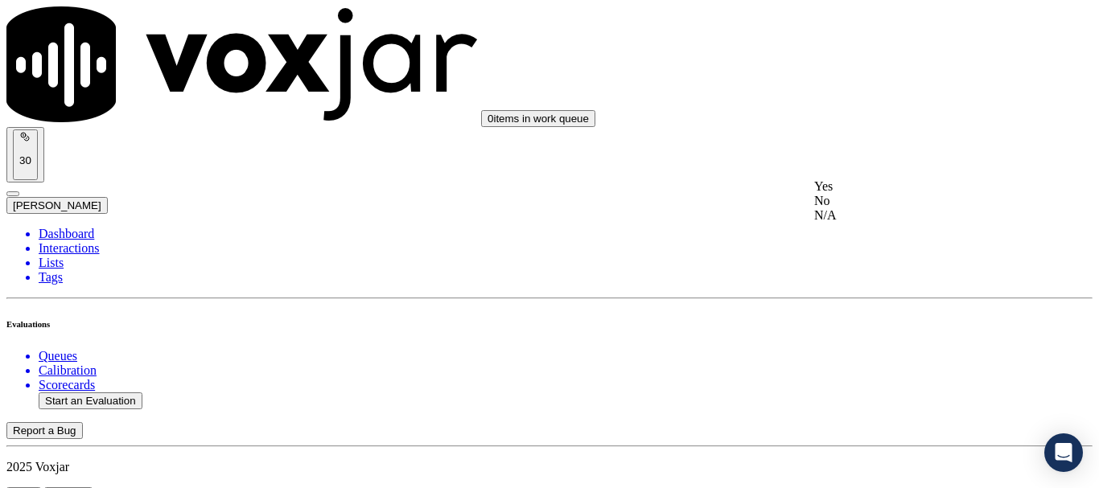
click at [882, 194] on div "Yes" at bounding box center [916, 186] width 204 height 14
click at [870, 232] on div "Yes" at bounding box center [916, 225] width 204 height 14
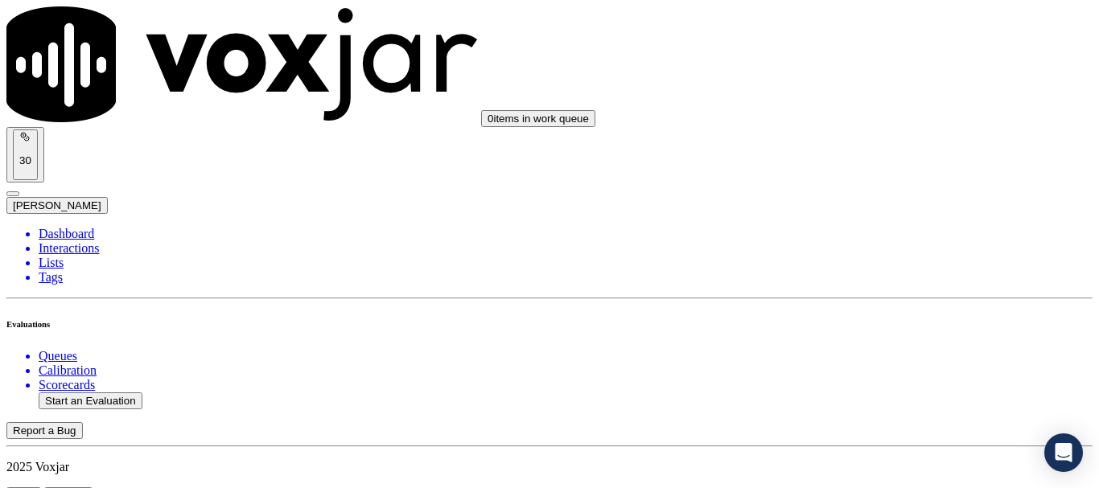
click at [893, 284] on div "N/A" at bounding box center [916, 276] width 204 height 14
drag, startPoint x: 849, startPoint y: 74, endPoint x: 855, endPoint y: 81, distance: 9.2
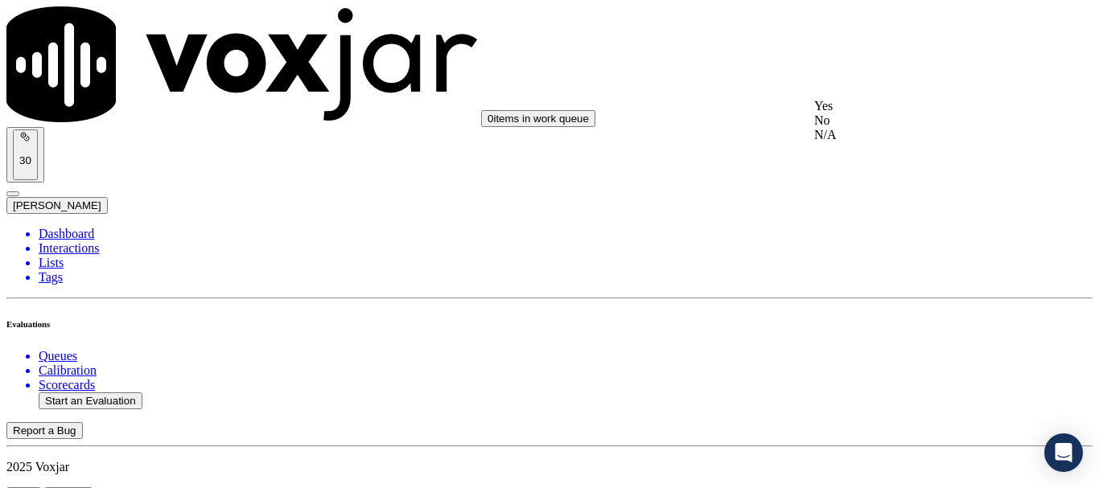
click at [874, 142] on div "N/A" at bounding box center [916, 135] width 204 height 14
click at [887, 316] on div "Yes" at bounding box center [916, 309] width 204 height 14
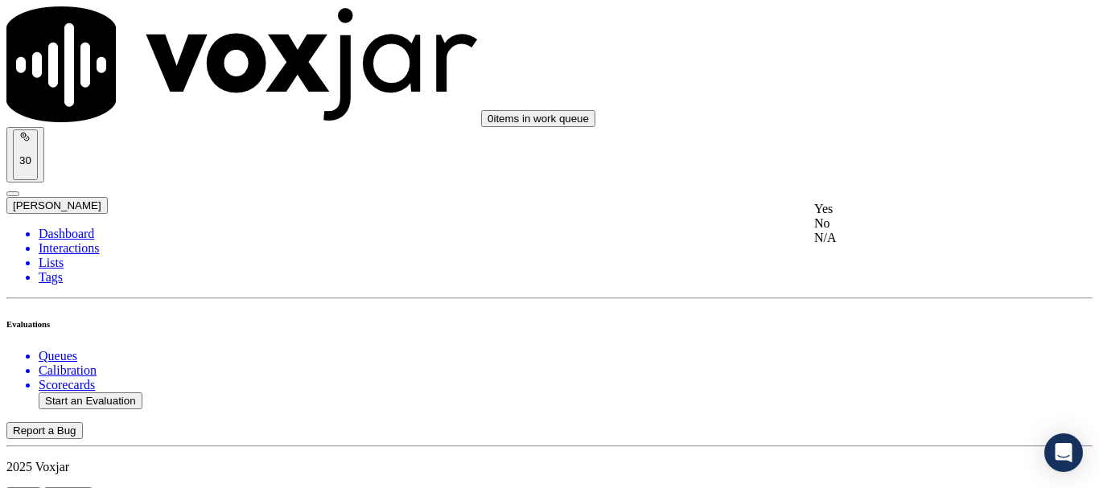
click at [878, 216] on div "Yes" at bounding box center [916, 209] width 204 height 14
click at [862, 314] on div "Yes" at bounding box center [916, 307] width 204 height 14
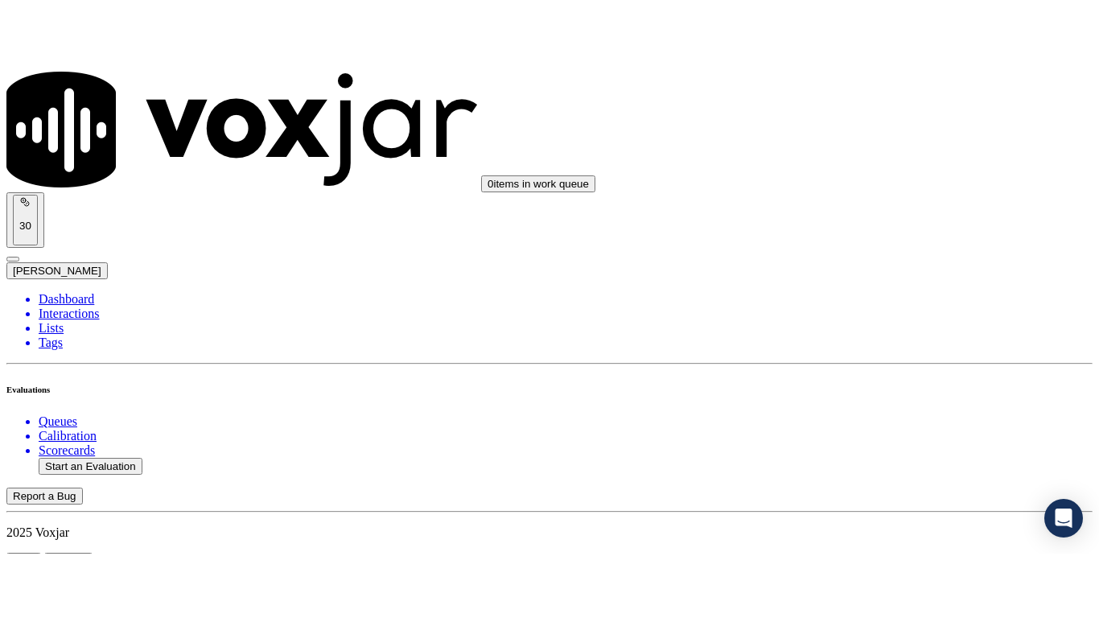
scroll to position [202, 0]
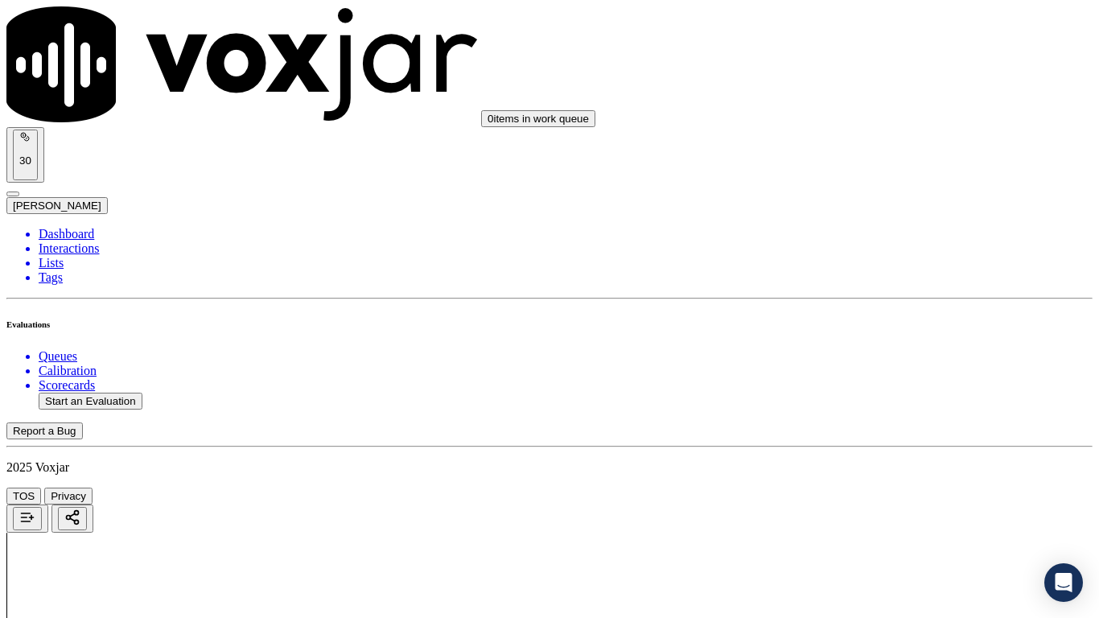
click at [895, 231] on div "Yes" at bounding box center [916, 231] width 204 height 14
click at [893, 476] on div "Yes" at bounding box center [916, 473] width 204 height 14
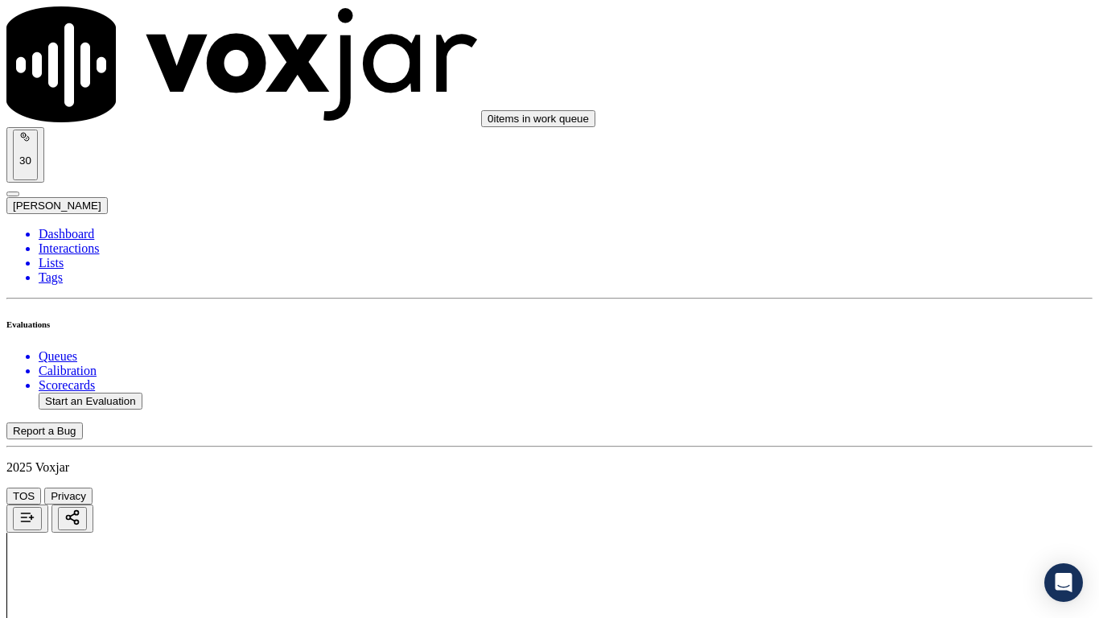
click at [878, 232] on div "Yes" at bounding box center [916, 225] width 204 height 14
click at [880, 487] on div "Yes" at bounding box center [916, 505] width 204 height 14
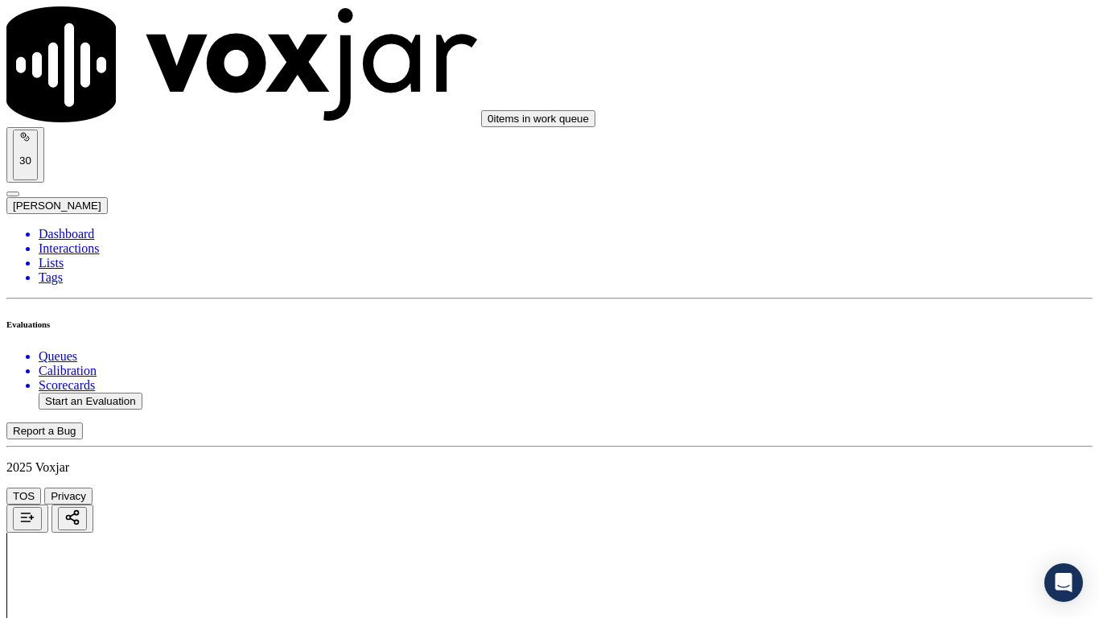
click at [853, 228] on div "Yes" at bounding box center [916, 225] width 204 height 14
click at [875, 435] on div "Yes" at bounding box center [916, 428] width 204 height 14
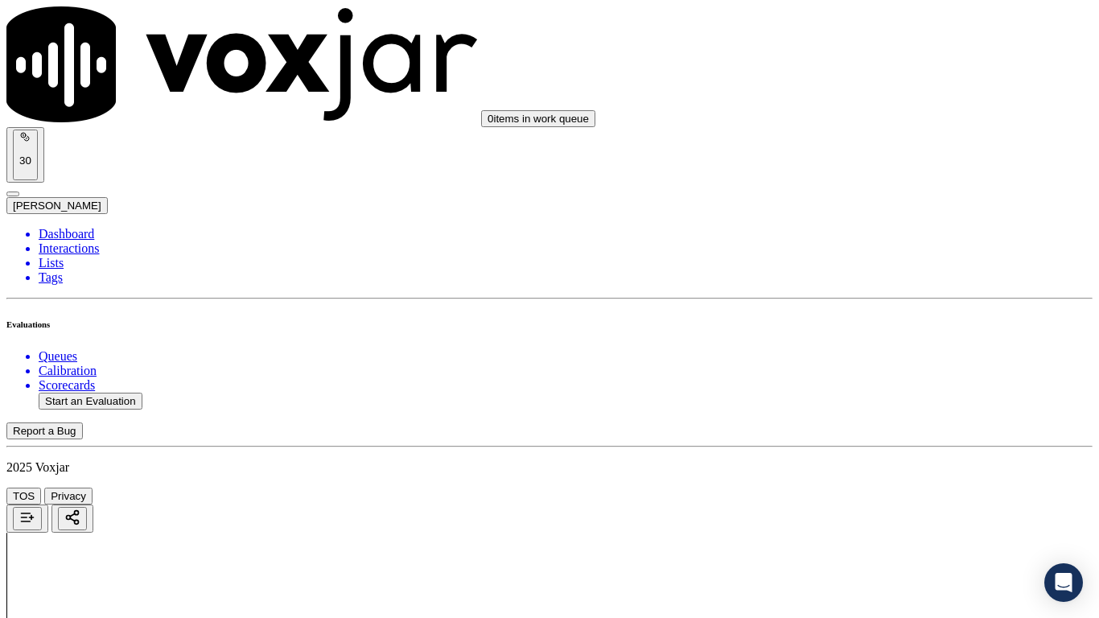
click at [863, 155] on div "Yes" at bounding box center [916, 148] width 204 height 14
click at [884, 374] on div "Yes" at bounding box center [916, 370] width 204 height 14
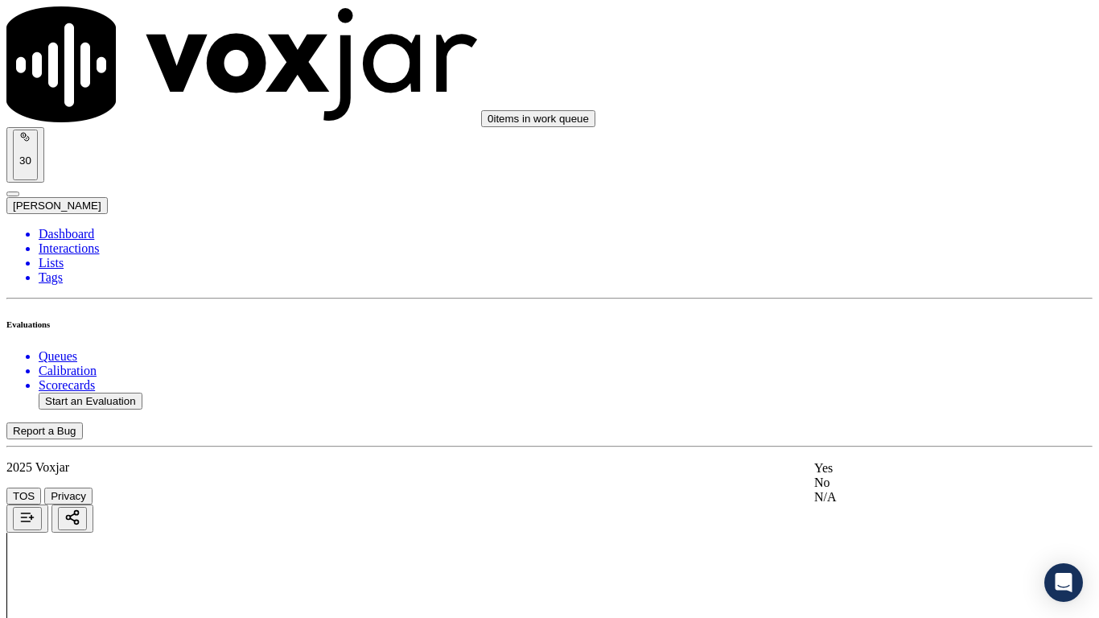
click at [871, 469] on div "Yes" at bounding box center [916, 468] width 204 height 14
click at [872, 234] on div "Yes" at bounding box center [916, 231] width 204 height 14
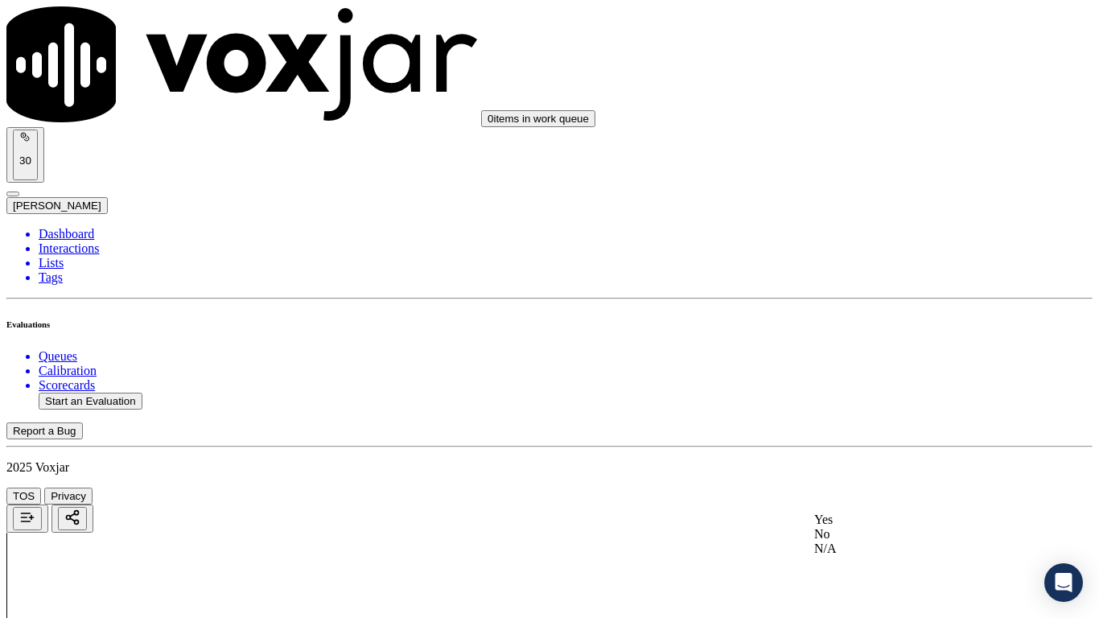
click at [907, 487] on div "Yes" at bounding box center [916, 519] width 204 height 14
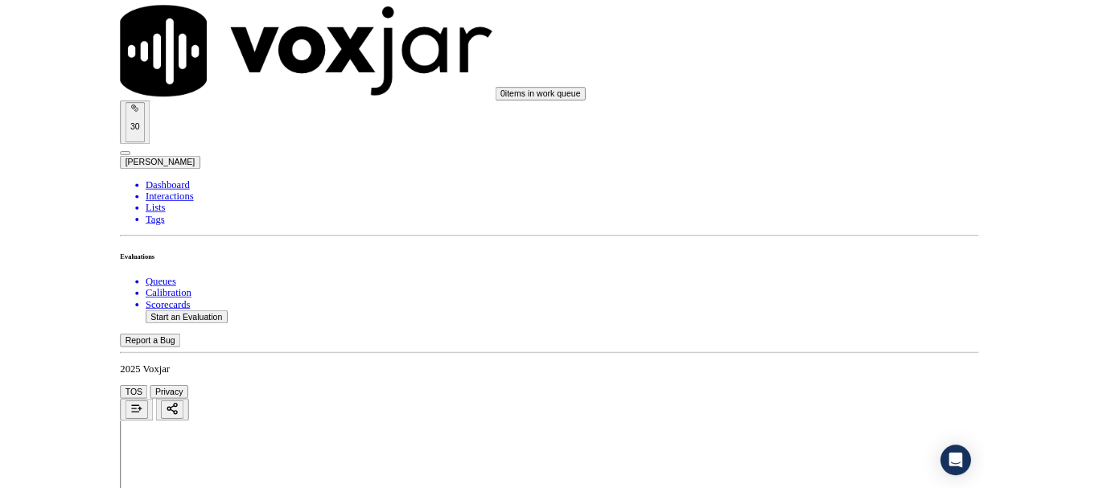
scroll to position [4423, 0]
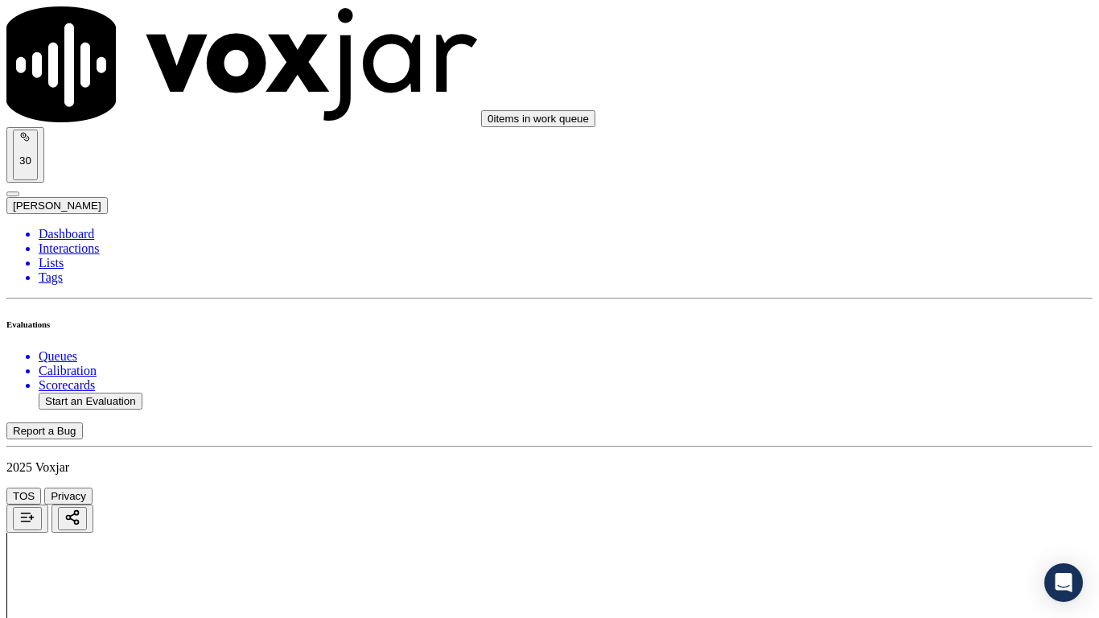
click at [849, 247] on div "Yes" at bounding box center [916, 239] width 204 height 14
click at [877, 469] on div "Yes" at bounding box center [916, 461] width 204 height 14
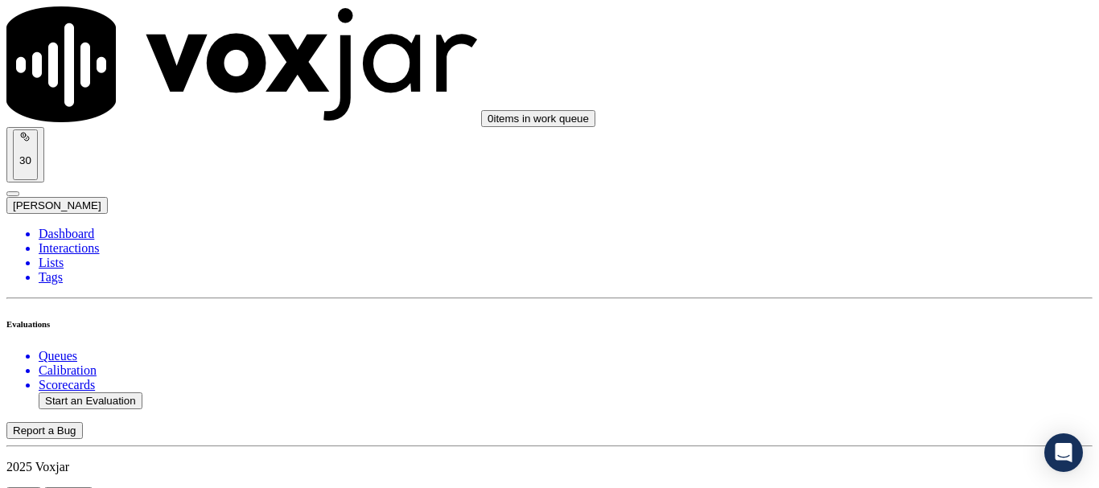
scroll to position [241, 0]
click at [100, 392] on button "Start an Evaluation" at bounding box center [91, 400] width 104 height 17
type input "20250916-121547_2159770518-all.mp3"
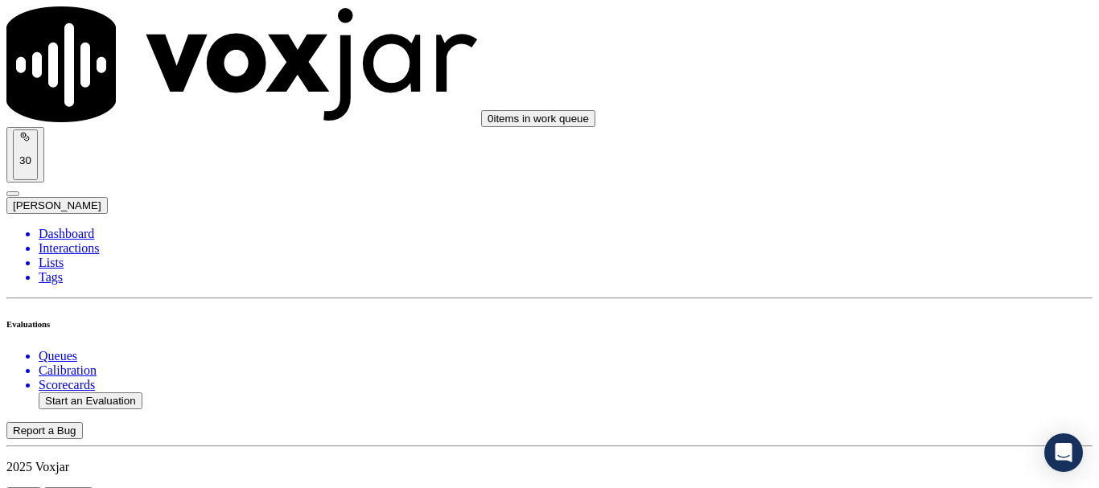
type input "jos"
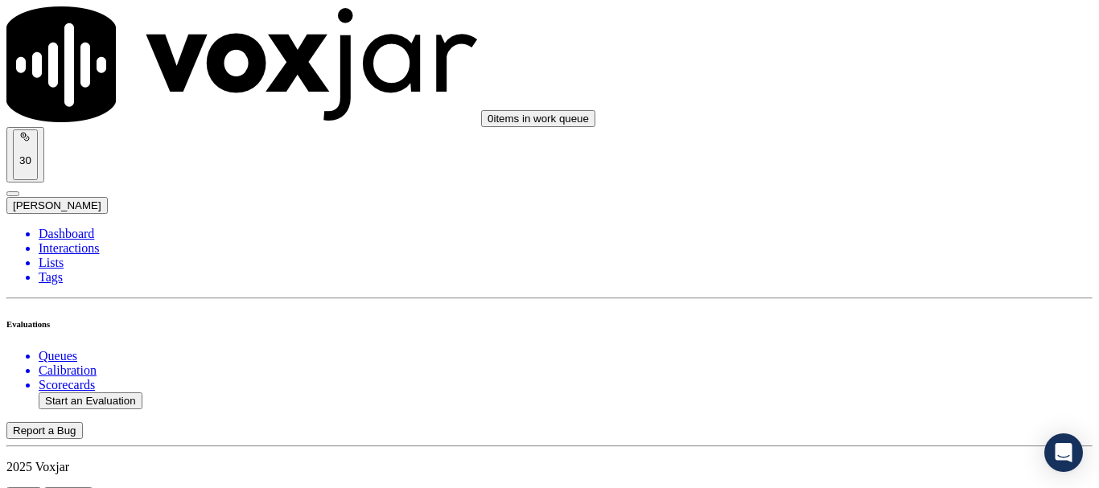
type input "2025-09-16T19:46"
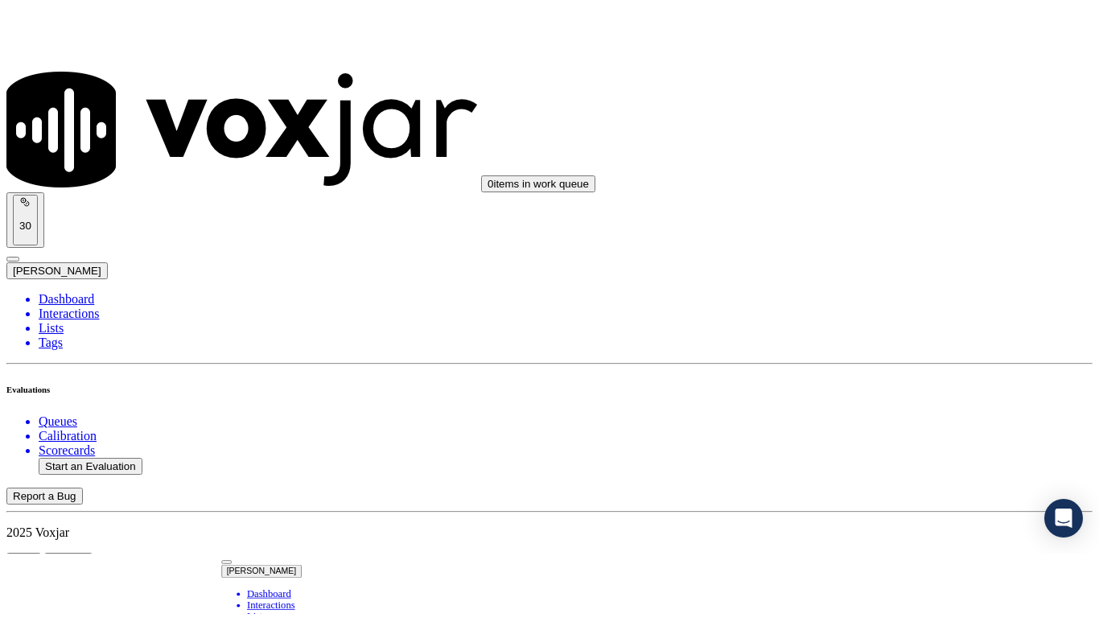
scroll to position [141, 0]
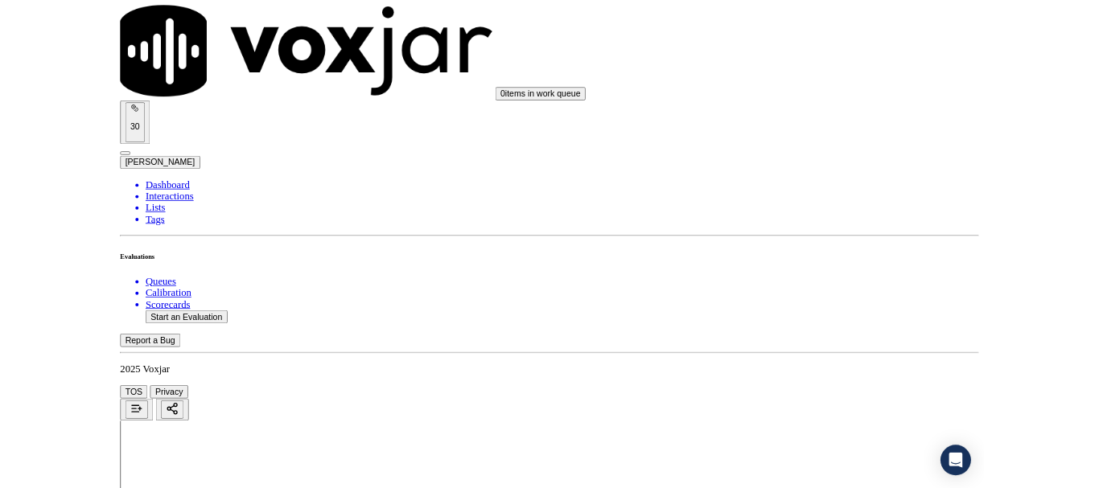
scroll to position [241, 0]
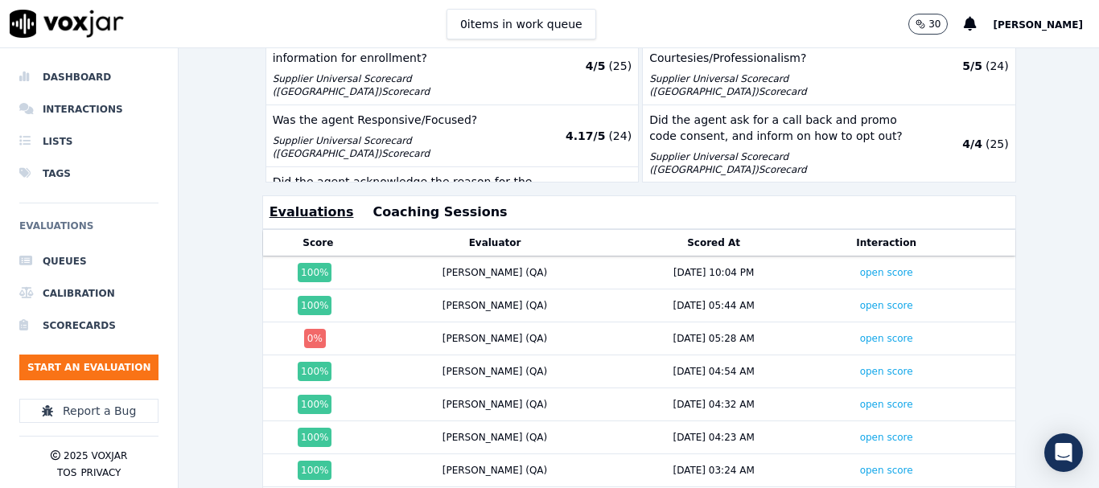
scroll to position [556, 0]
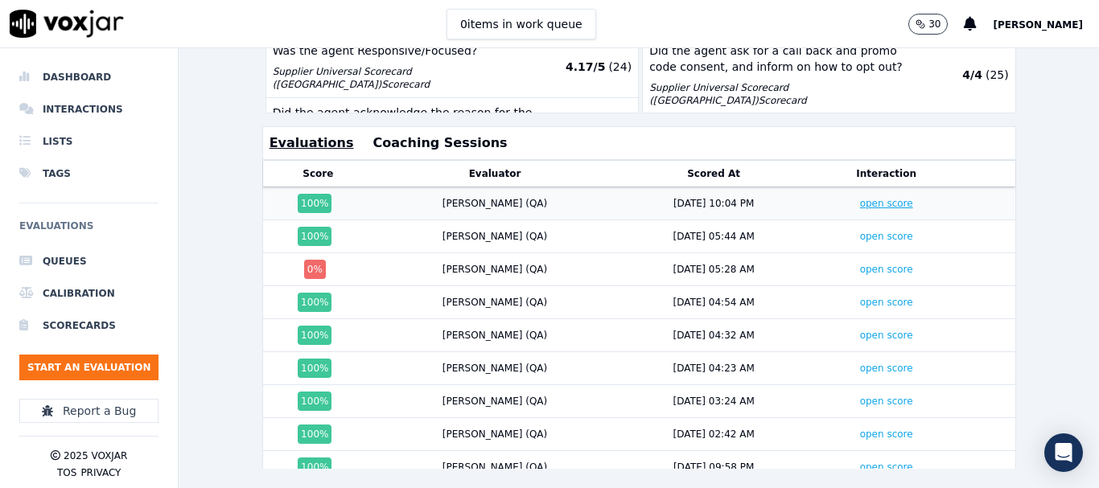
click at [860, 206] on link "open score" at bounding box center [886, 203] width 53 height 11
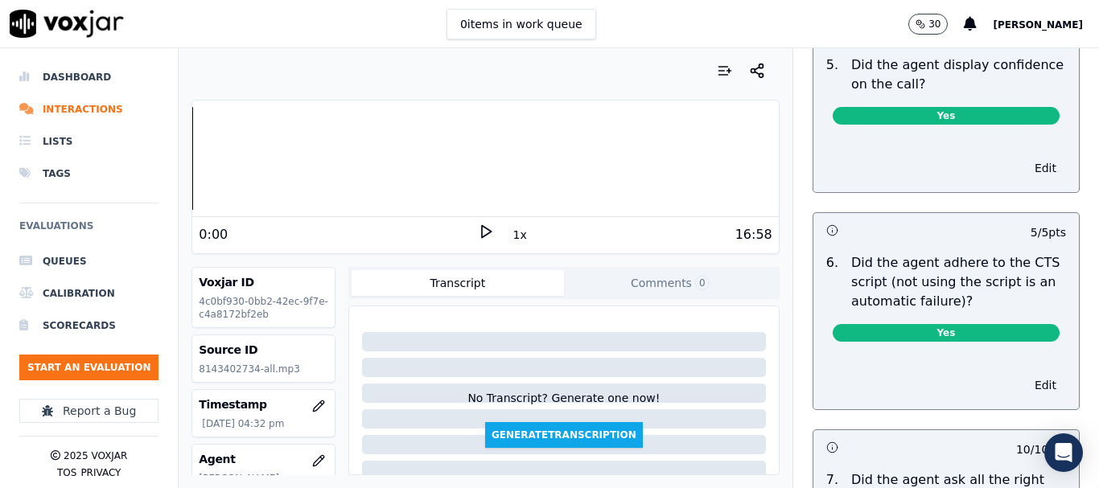
scroll to position [3417, 0]
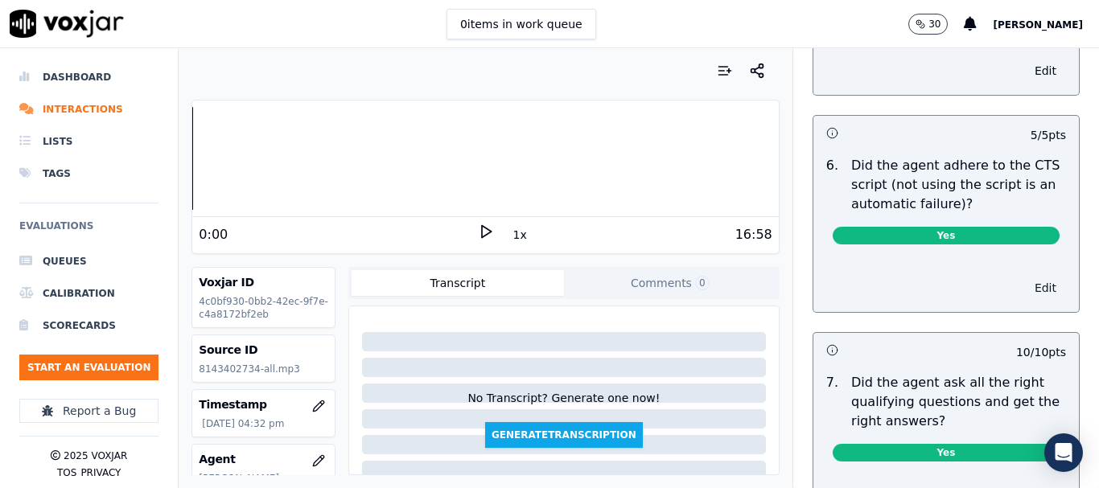
click at [1025, 277] on button "Edit" at bounding box center [1045, 288] width 41 height 23
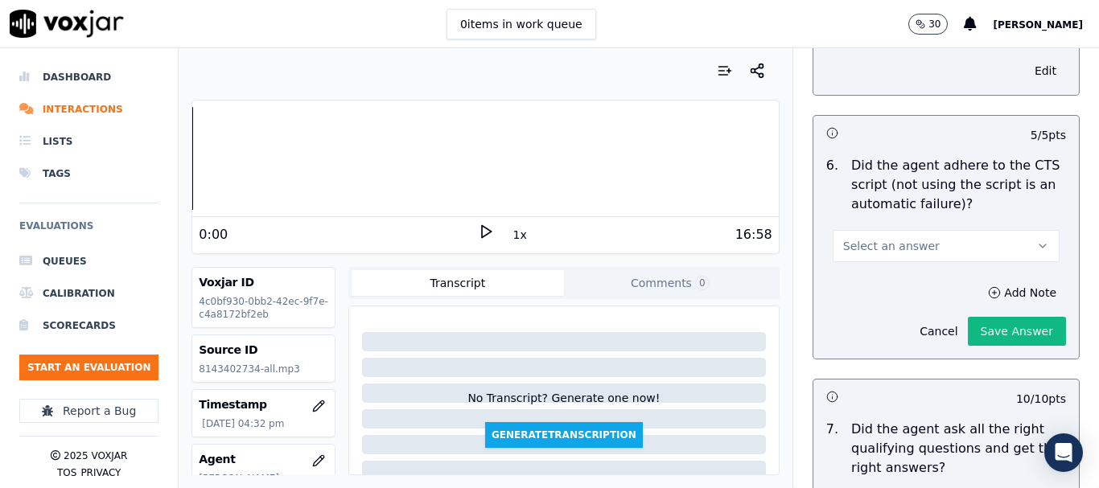
click at [921, 234] on button "Select an answer" at bounding box center [945, 246] width 227 height 32
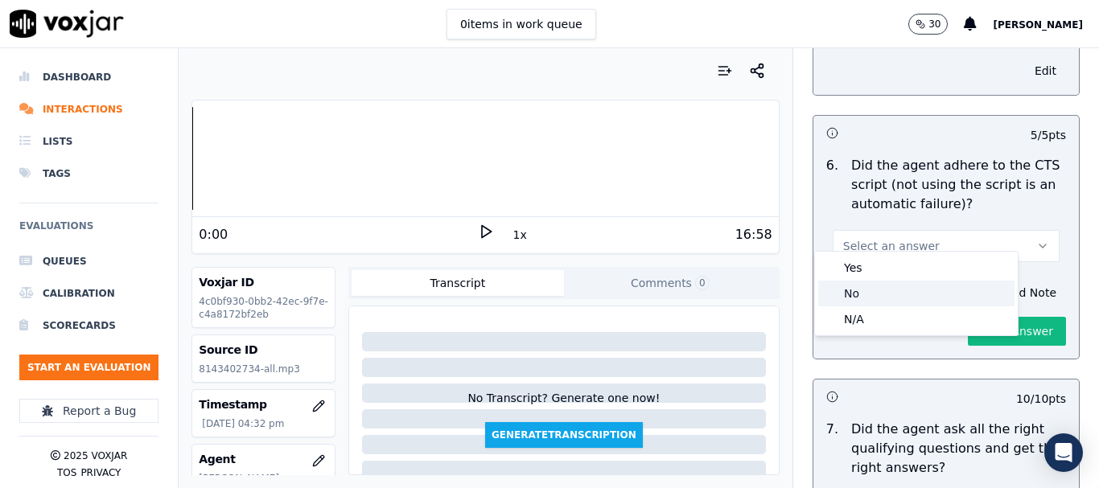
click at [907, 292] on div "No" at bounding box center [916, 294] width 196 height 26
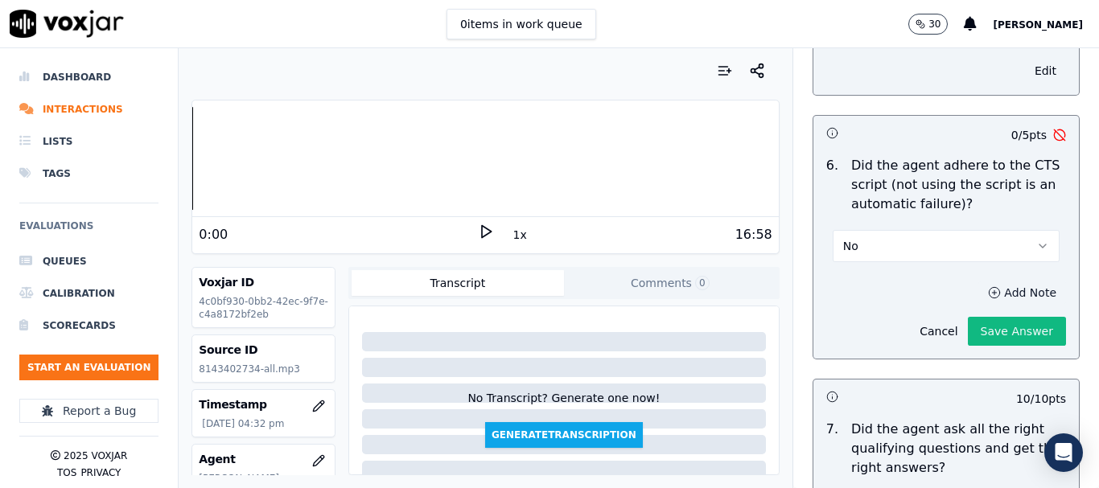
click at [978, 281] on button "Add Note" at bounding box center [1022, 292] width 88 height 23
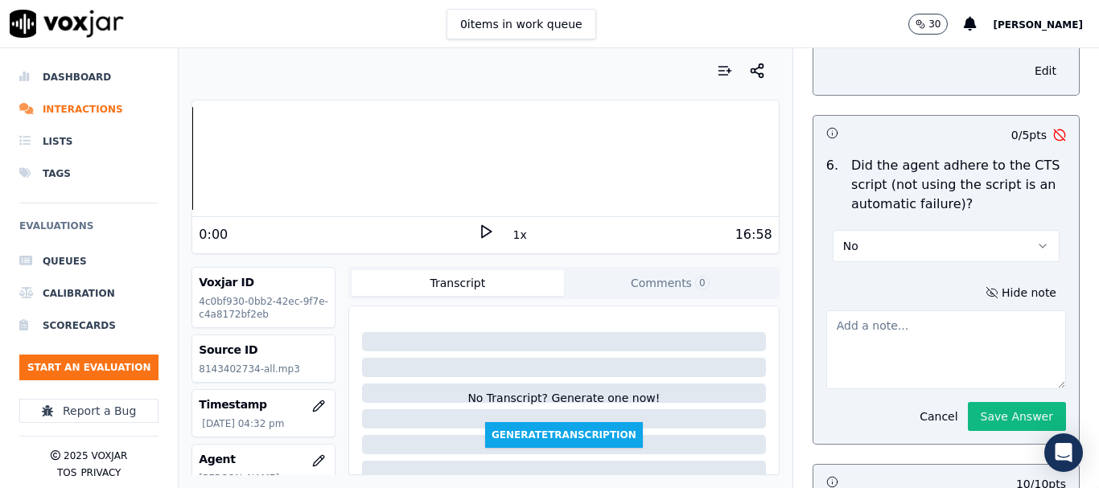
click at [885, 330] on textarea at bounding box center [946, 349] width 240 height 79
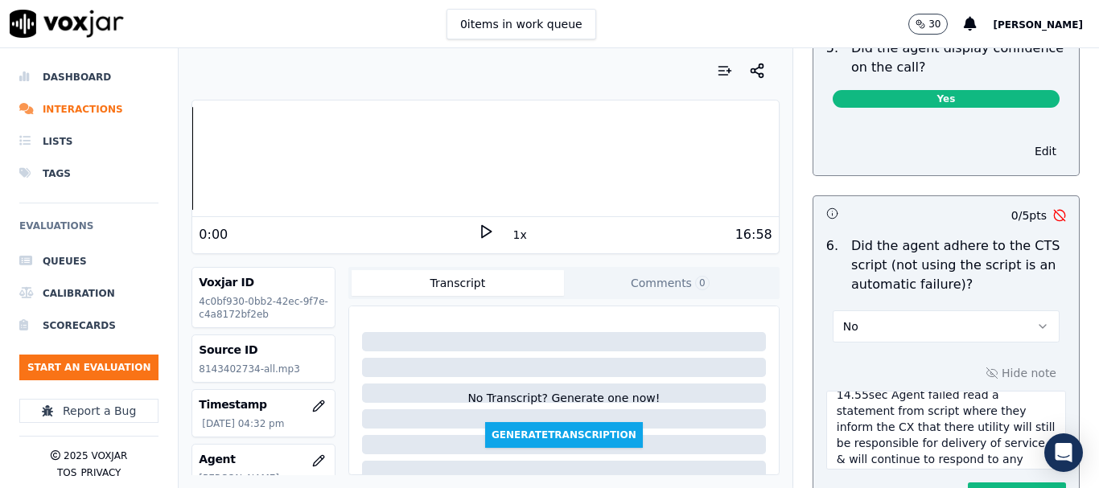
scroll to position [0, 0]
click at [930, 391] on textarea "14.55sec Agent failed read a statement from script where they inform the CX tha…" at bounding box center [946, 430] width 240 height 79
click at [926, 391] on textarea "14.55sec Agent failed read a statement from script where they inform the CX tha…" at bounding box center [946, 430] width 240 height 79
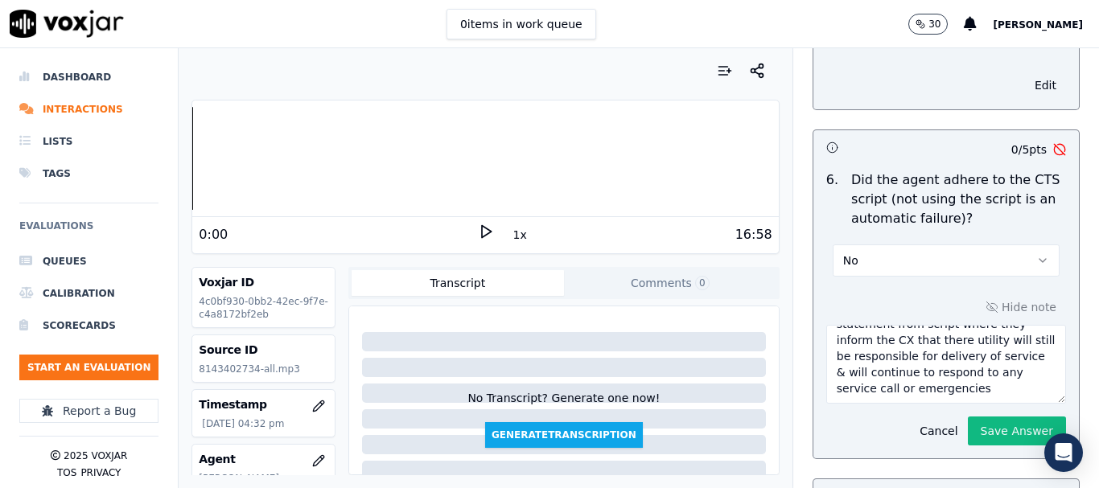
scroll to position [3498, 0]
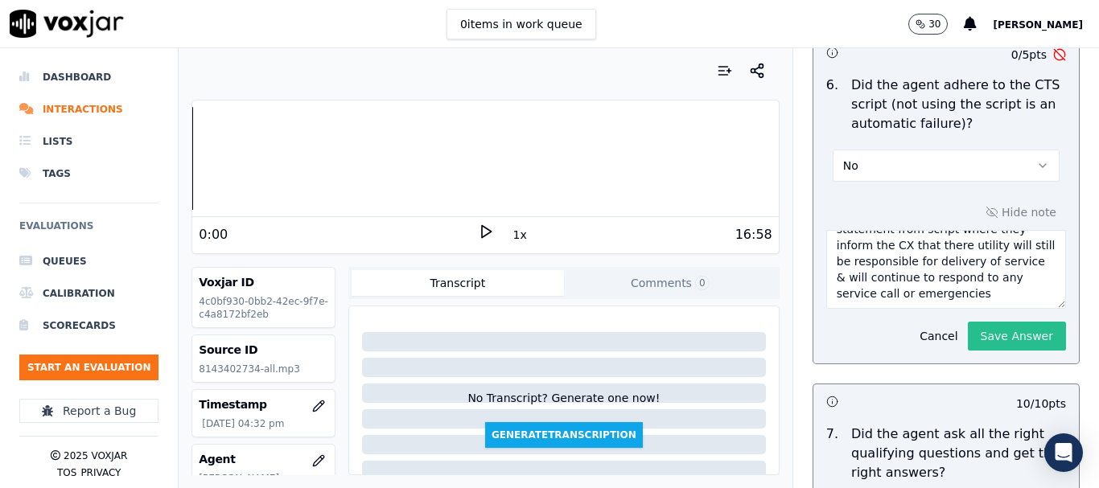
type textarea "14.55sec Agent failed to read a statement from script where they inform the CX …"
click at [987, 322] on button "Save Answer" at bounding box center [1016, 336] width 98 height 29
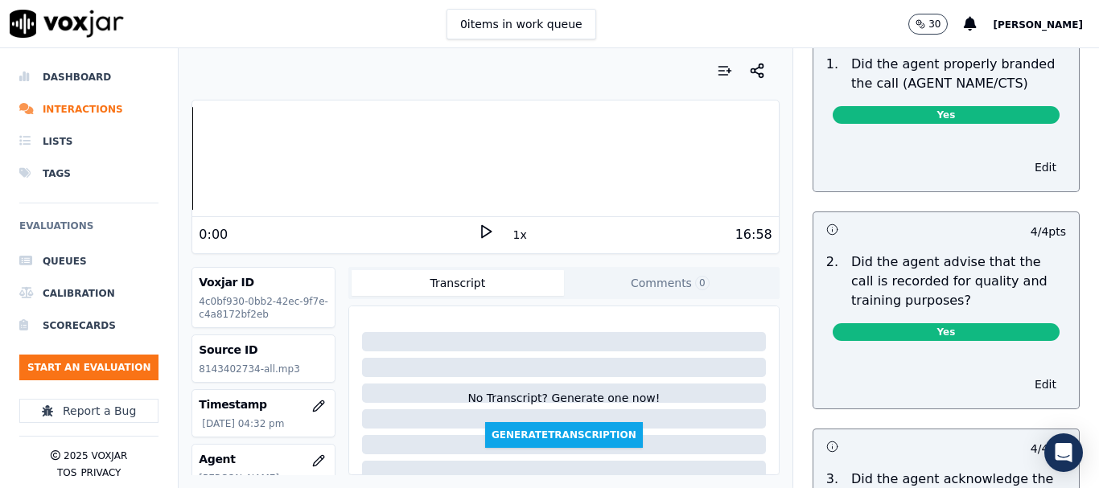
scroll to position [0, 0]
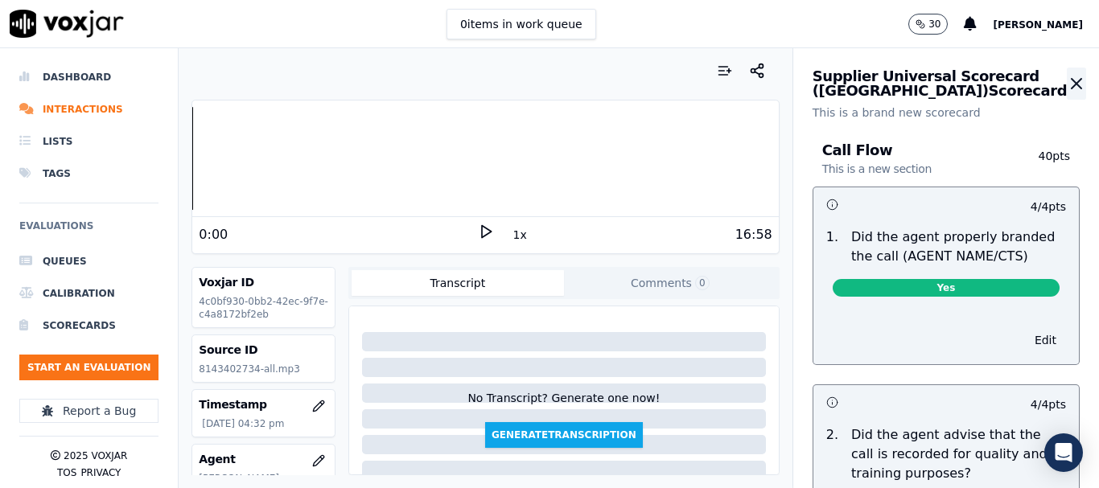
click at [1066, 84] on icon "button" at bounding box center [1075, 83] width 19 height 19
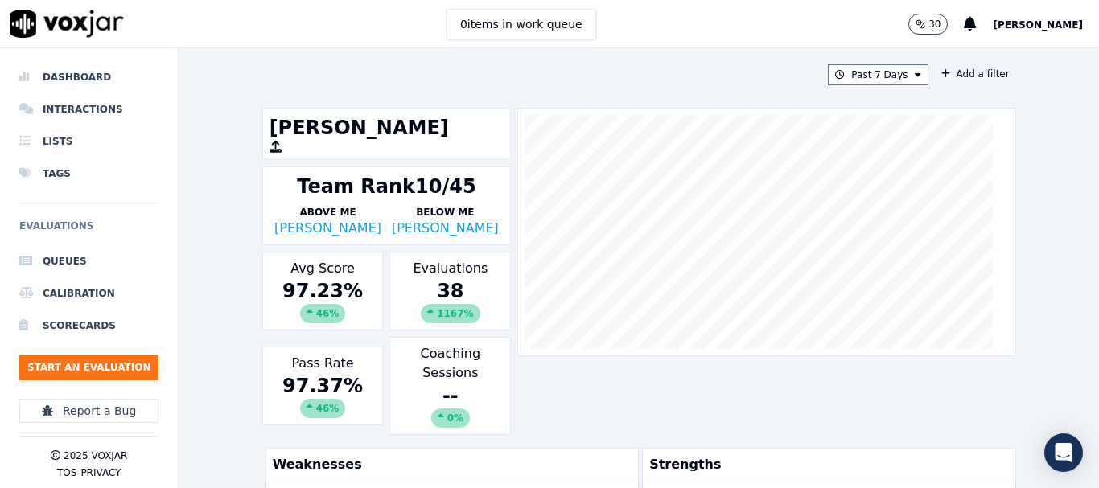
scroll to position [483, 0]
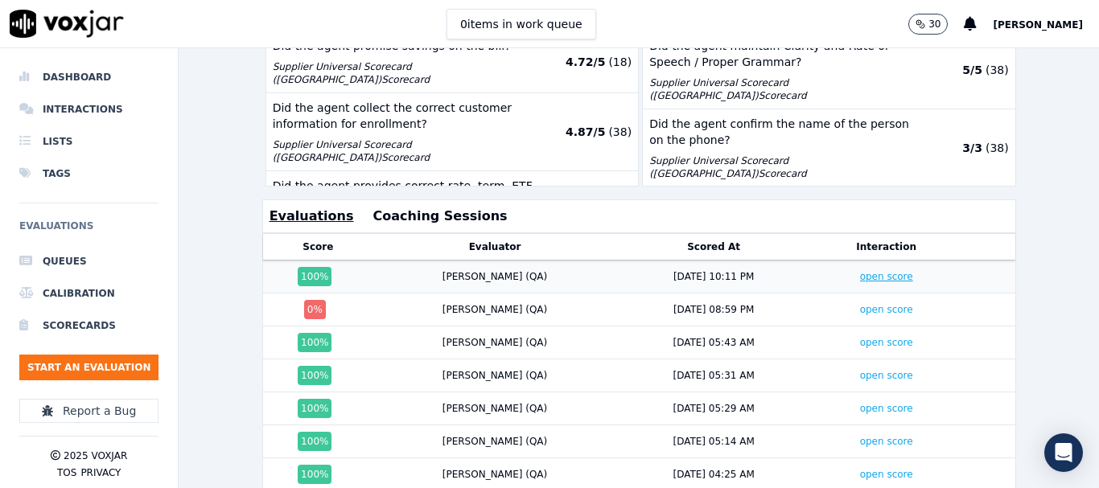
click at [860, 275] on link "open score" at bounding box center [886, 276] width 53 height 11
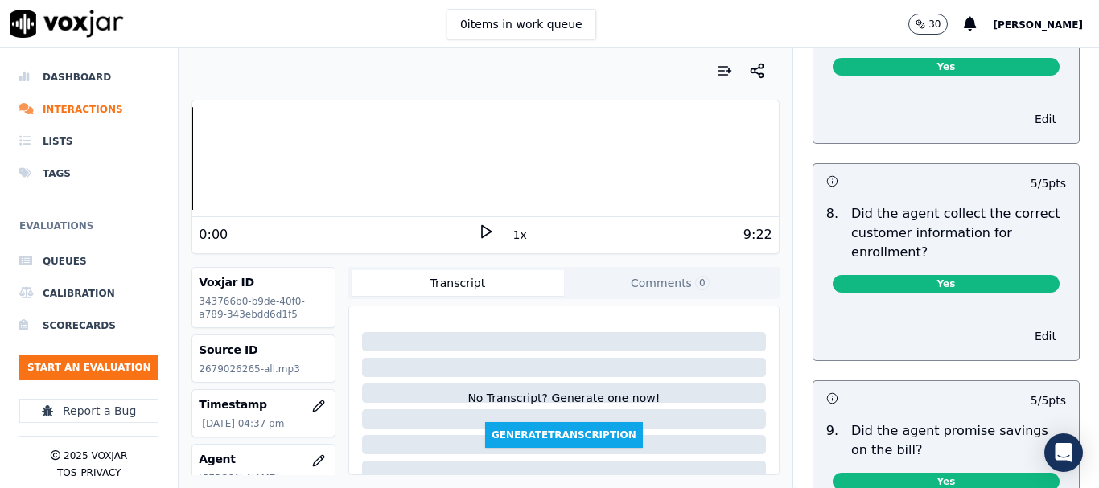
scroll to position [1528, 0]
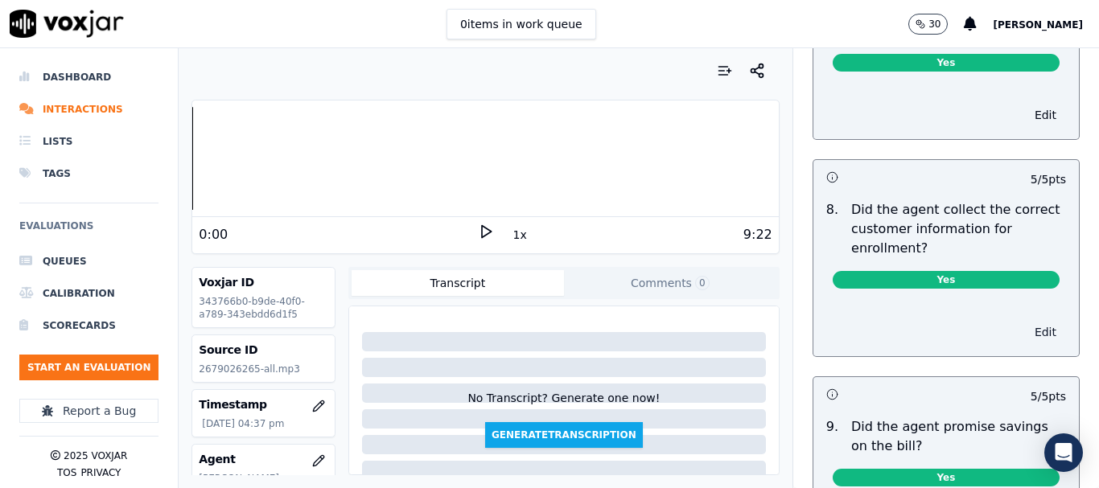
click at [1025, 324] on button "Edit" at bounding box center [1045, 332] width 41 height 23
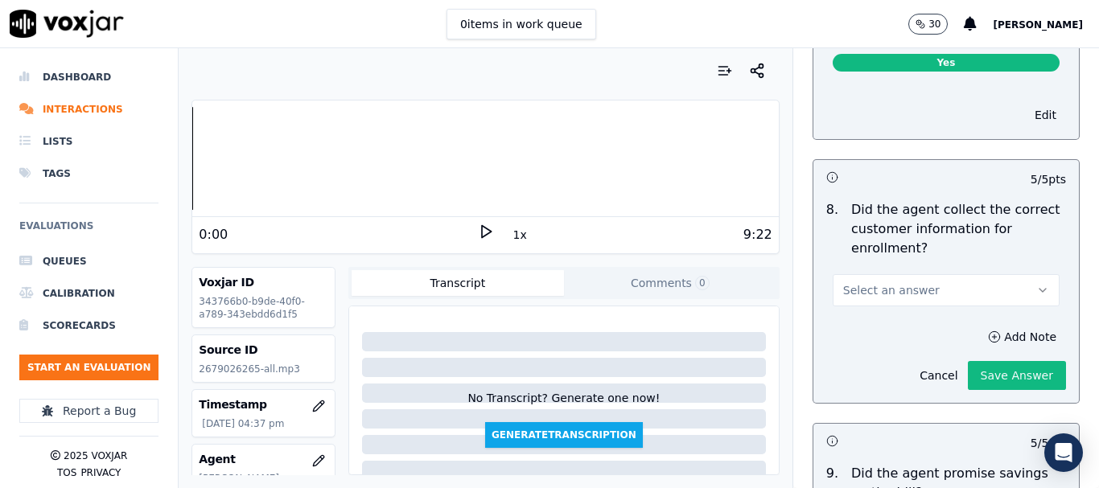
click at [938, 285] on button "Select an answer" at bounding box center [945, 290] width 227 height 32
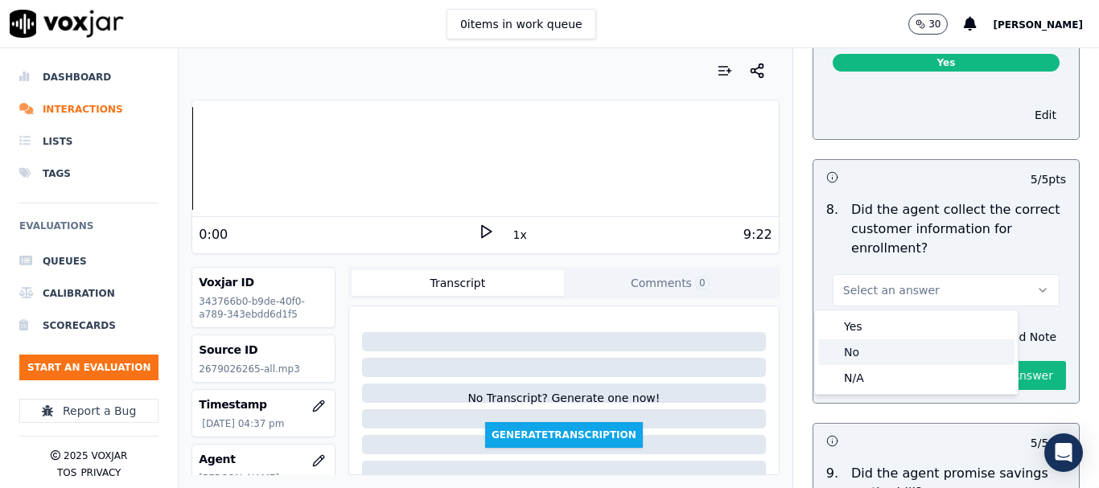
click at [898, 357] on div "No" at bounding box center [916, 352] width 196 height 26
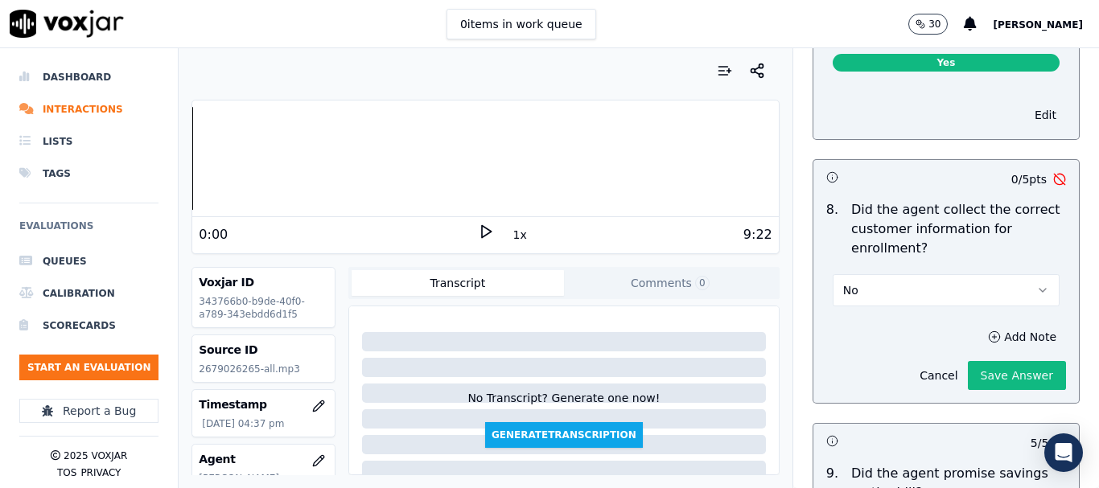
click at [480, 225] on icon at bounding box center [486, 232] width 16 height 16
click at [466, 145] on div at bounding box center [484, 158] width 585 height 103
click at [450, 143] on div at bounding box center [484, 158] width 585 height 103
click at [442, 146] on div at bounding box center [484, 158] width 585 height 103
click at [440, 150] on div at bounding box center [484, 158] width 585 height 103
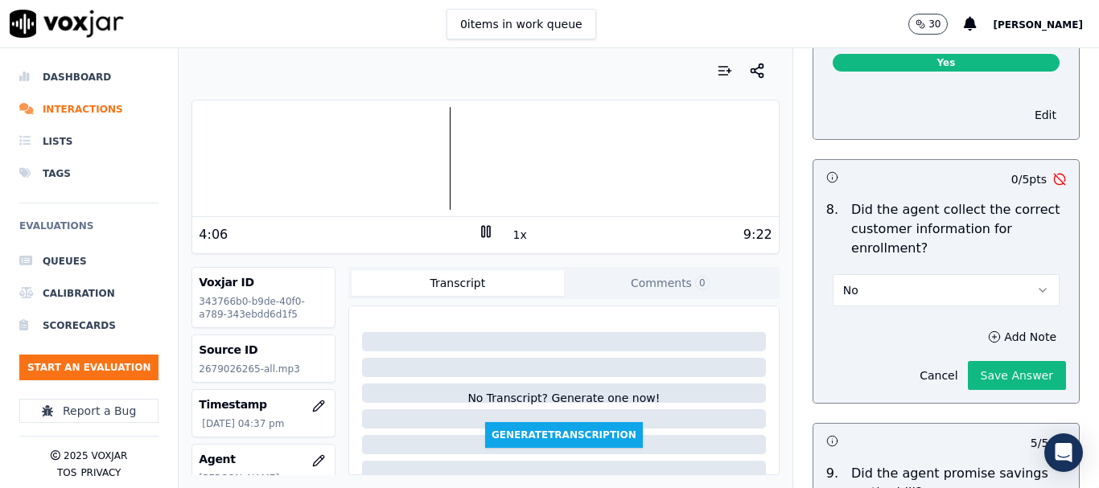
click at [487, 231] on rect at bounding box center [488, 231] width 2 height 10
click at [980, 338] on button "Add Note" at bounding box center [1022, 337] width 88 height 23
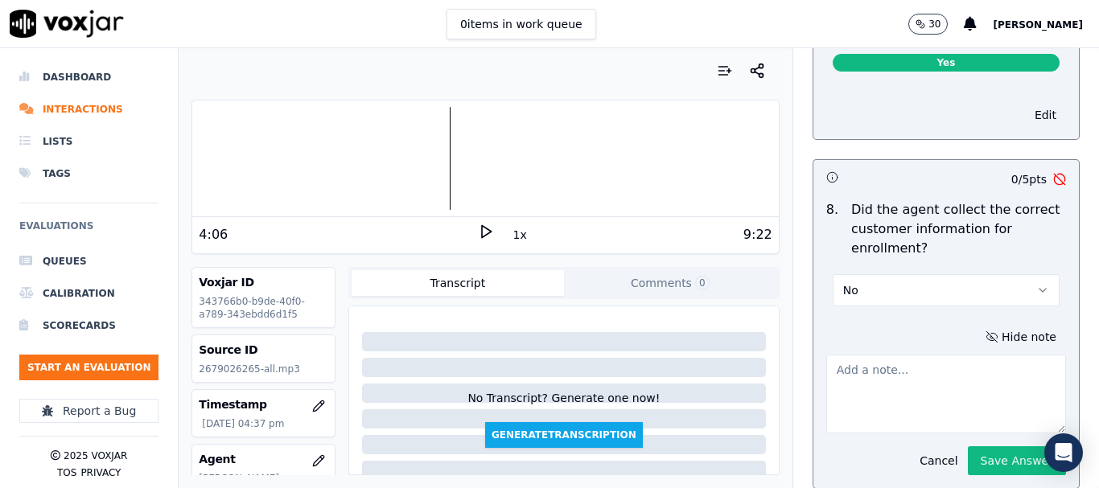
click at [872, 368] on textarea at bounding box center [946, 394] width 240 height 79
click at [854, 389] on textarea "4.06sec Cx did not stated his full adress(uiliding no was missing)" at bounding box center [946, 394] width 240 height 79
click at [837, 388] on textarea "4.06sec Cx did not stated his full adress(builiding no was missing)" at bounding box center [946, 394] width 240 height 79
click at [996, 391] on textarea "4.06sec Cx did not stated his full address(building no was missing)" at bounding box center [946, 394] width 240 height 79
click at [856, 384] on textarea "4.06sec Cx did not stated his full address(building no was missing)" at bounding box center [946, 394] width 240 height 79
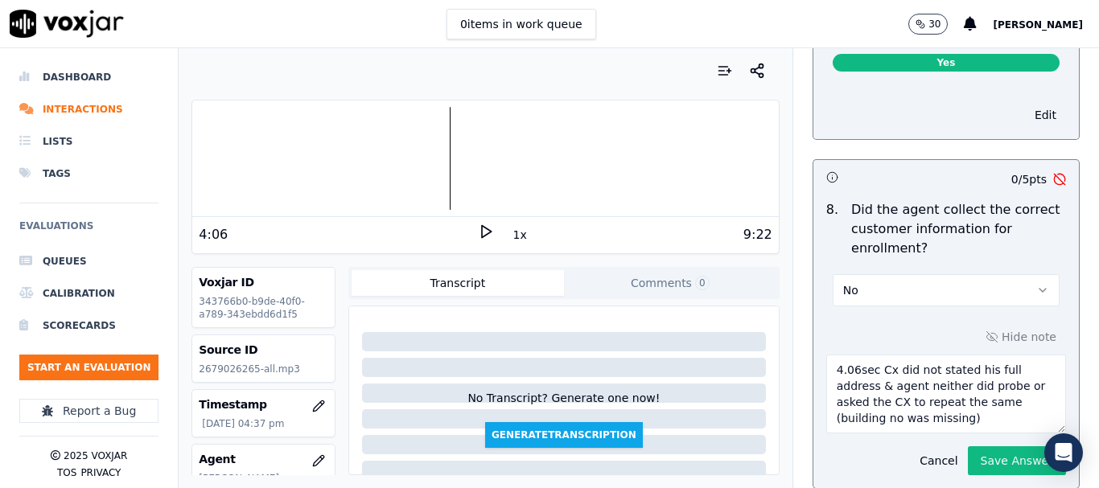
drag, startPoint x: 952, startPoint y: 418, endPoint x: 858, endPoint y: 368, distance: 106.5
click at [858, 368] on textarea "4.06sec Cx did not stated his full address & agent neither did probe or asked t…" at bounding box center [946, 394] width 240 height 79
paste textarea "ustomer did not provide the full address (building number was missing), and the…"
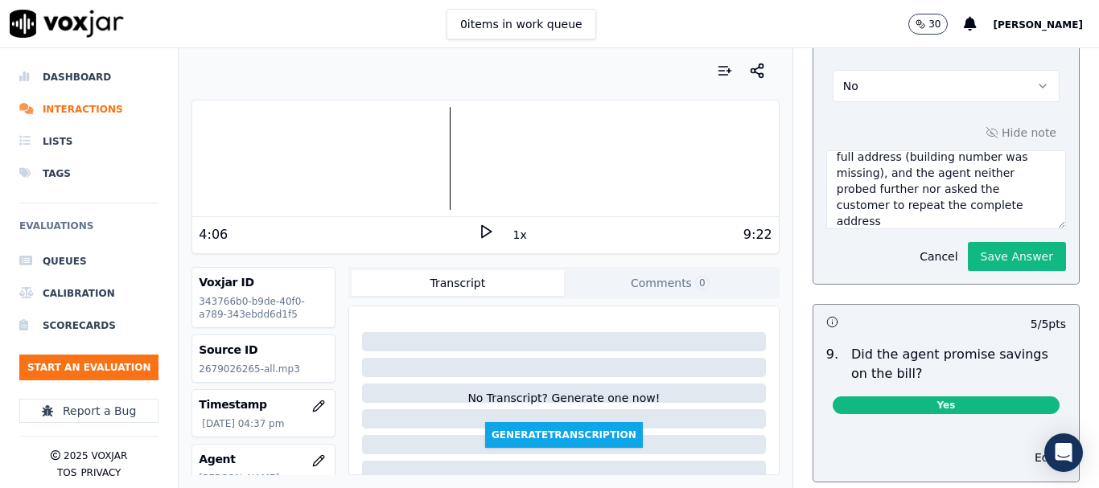
scroll to position [1722, 0]
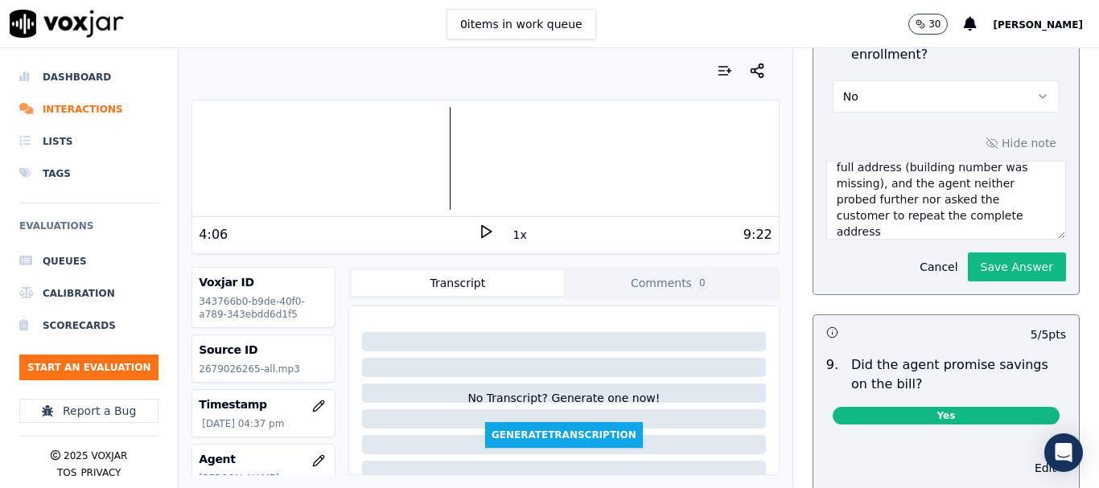
click at [310, 162] on div at bounding box center [484, 158] width 585 height 103
click at [478, 230] on icon at bounding box center [486, 232] width 16 height 16
click at [290, 147] on div at bounding box center [484, 158] width 585 height 103
click at [288, 149] on div at bounding box center [484, 158] width 585 height 103
click at [285, 150] on div at bounding box center [484, 158] width 585 height 103
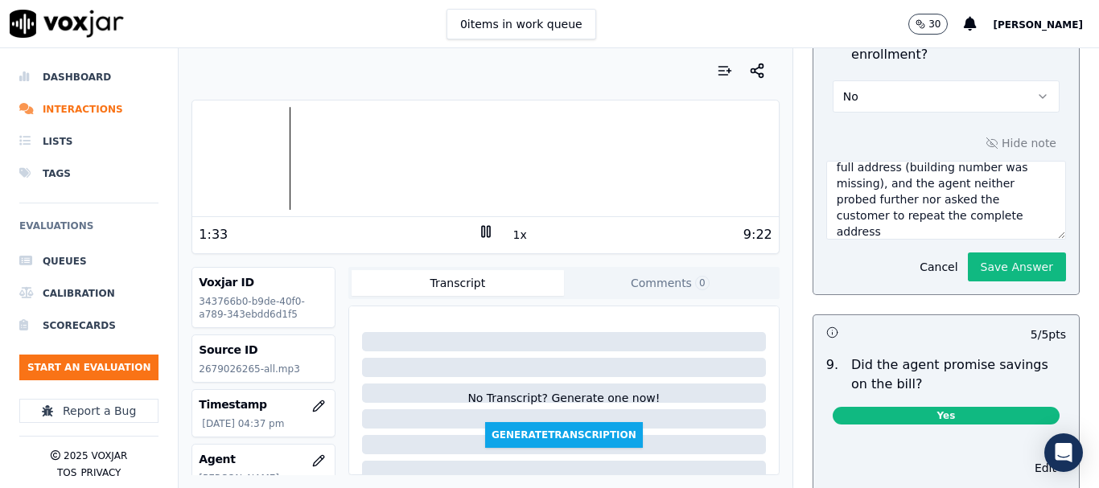
click at [479, 228] on icon at bounding box center [486, 232] width 16 height 16
click at [869, 232] on textarea "4.06sec Customer did not provide the full address (building number was missing)…" at bounding box center [946, 200] width 240 height 79
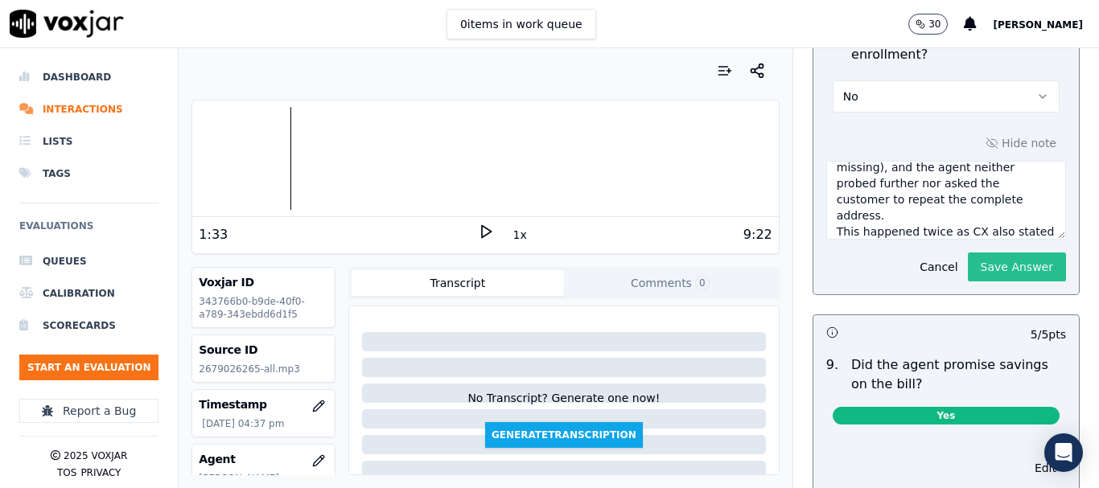
scroll to position [57, 0]
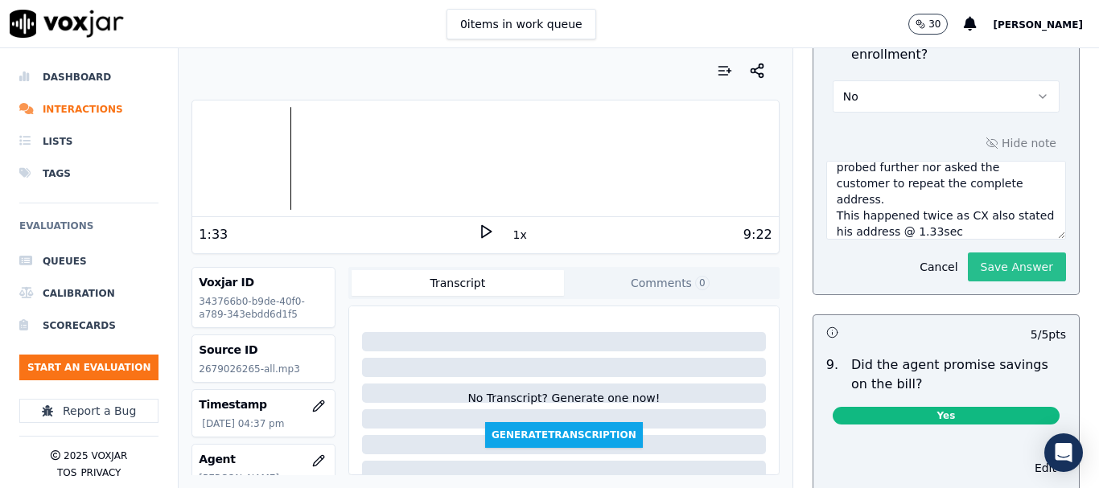
type textarea "4.06sec Customer did not provide the full address (building number was missing)…"
click at [991, 267] on button "Save Answer" at bounding box center [1016, 267] width 98 height 29
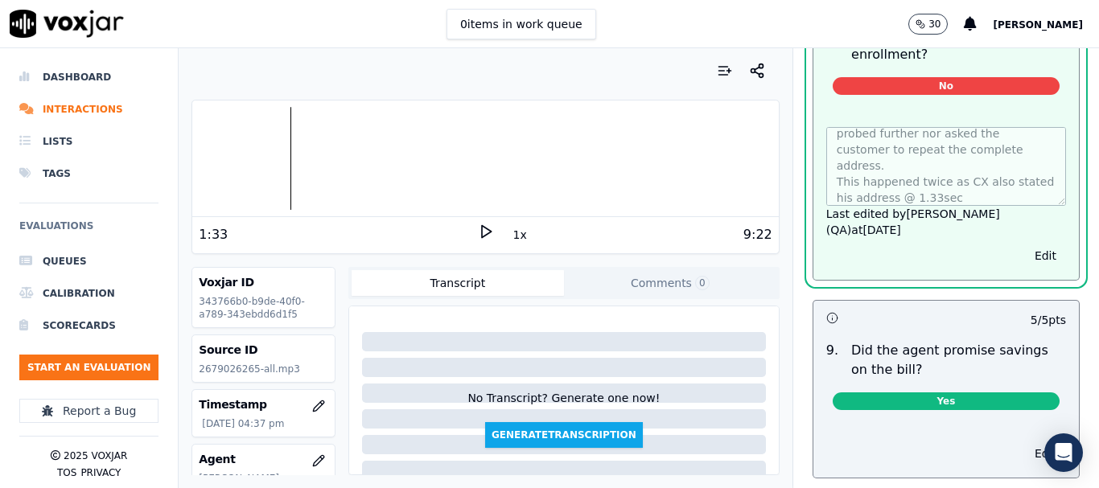
scroll to position [0, 0]
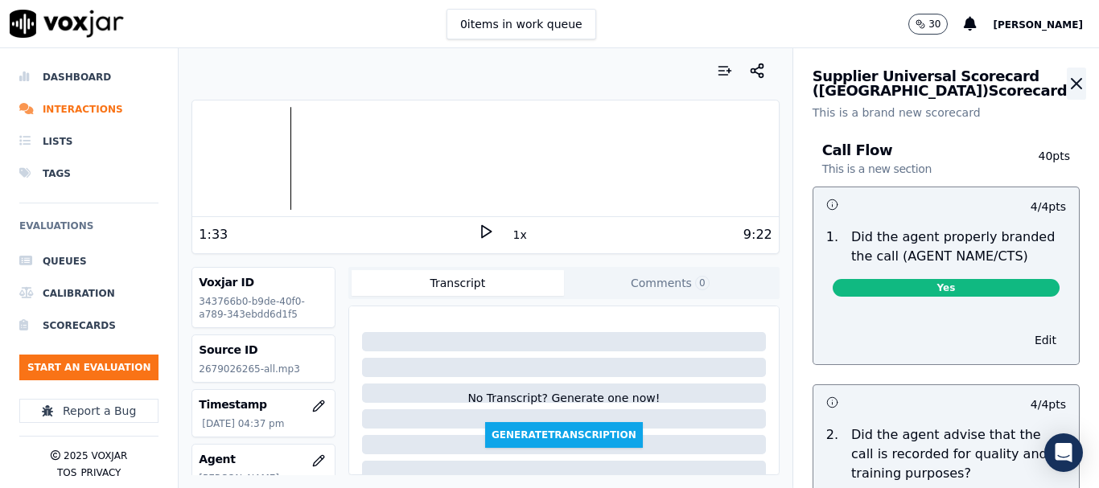
click at [1071, 84] on icon "button" at bounding box center [1076, 84] width 10 height 10
